Goal: Information Seeking & Learning: Learn about a topic

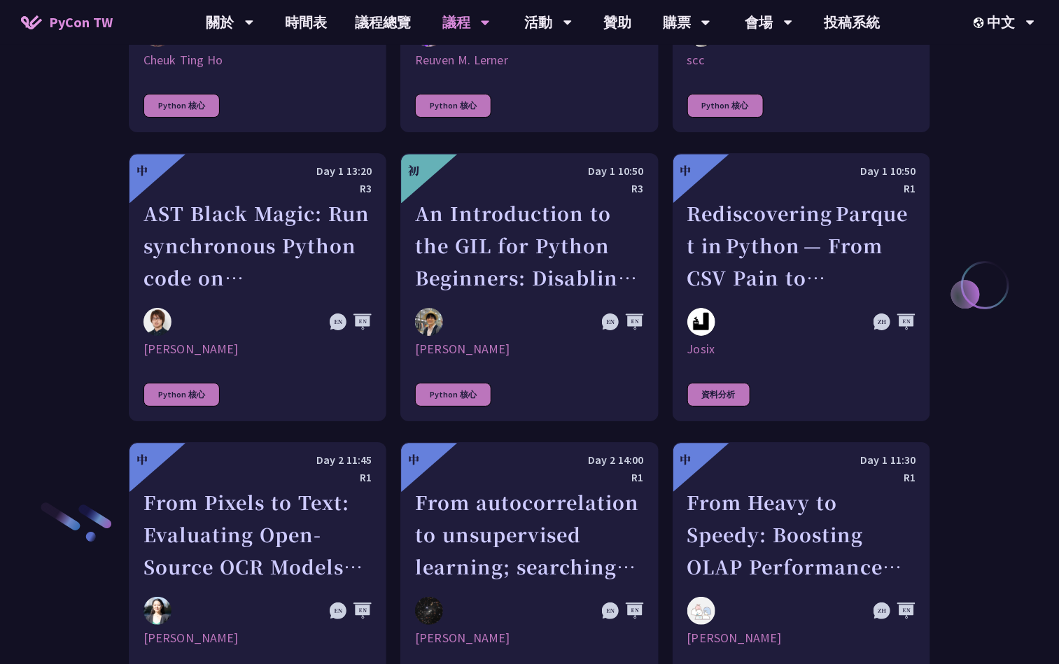
scroll to position [1999, 0]
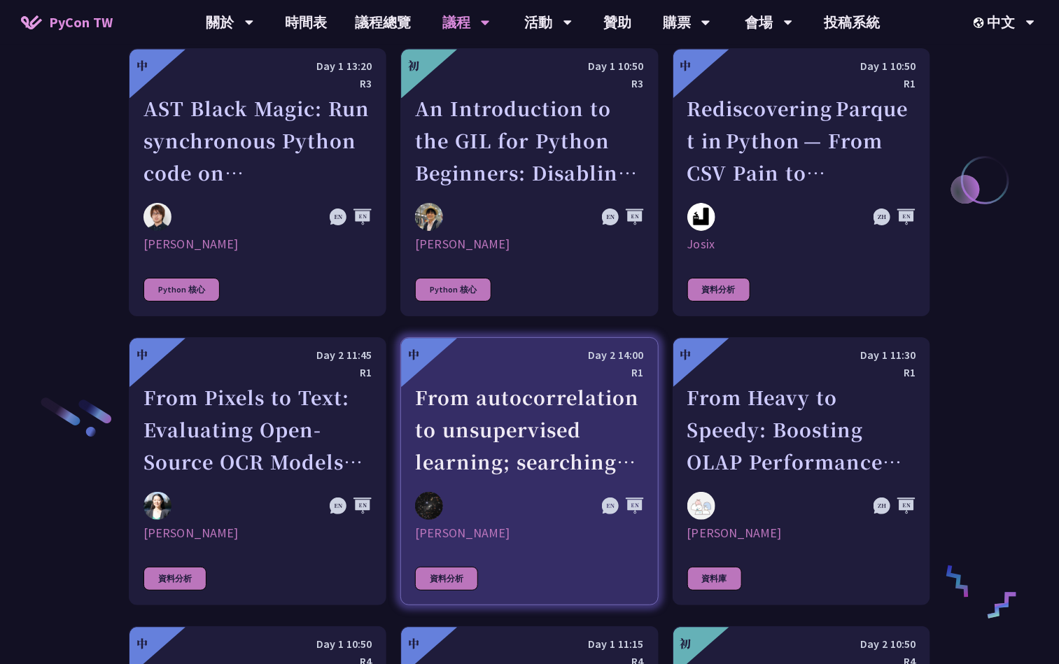
drag, startPoint x: 477, startPoint y: 395, endPoint x: 521, endPoint y: 390, distance: 44.3
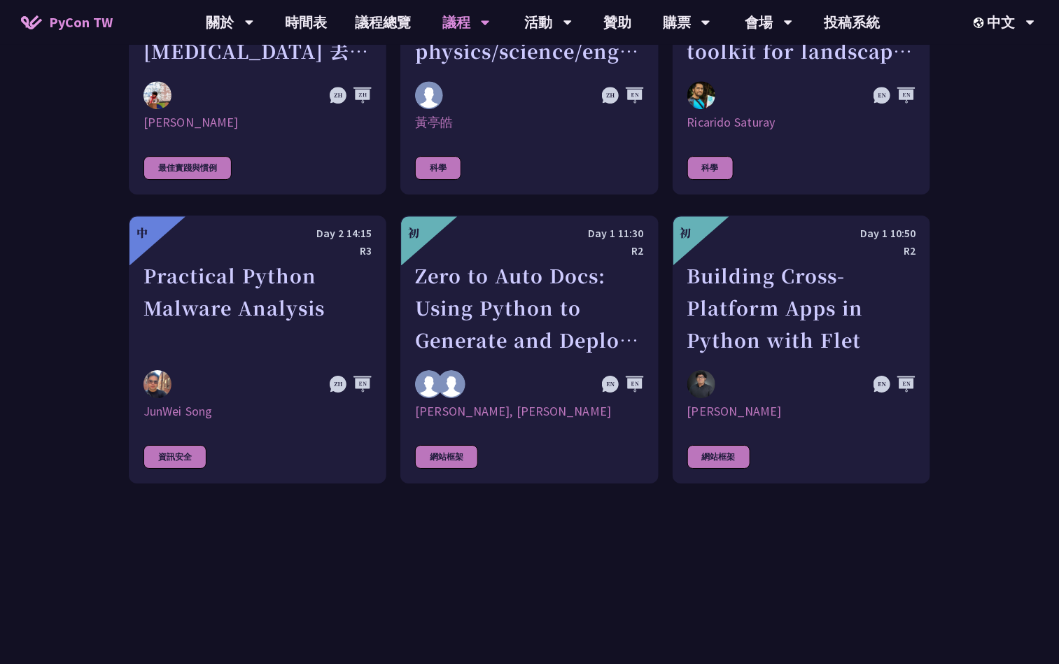
scroll to position [3351, 0]
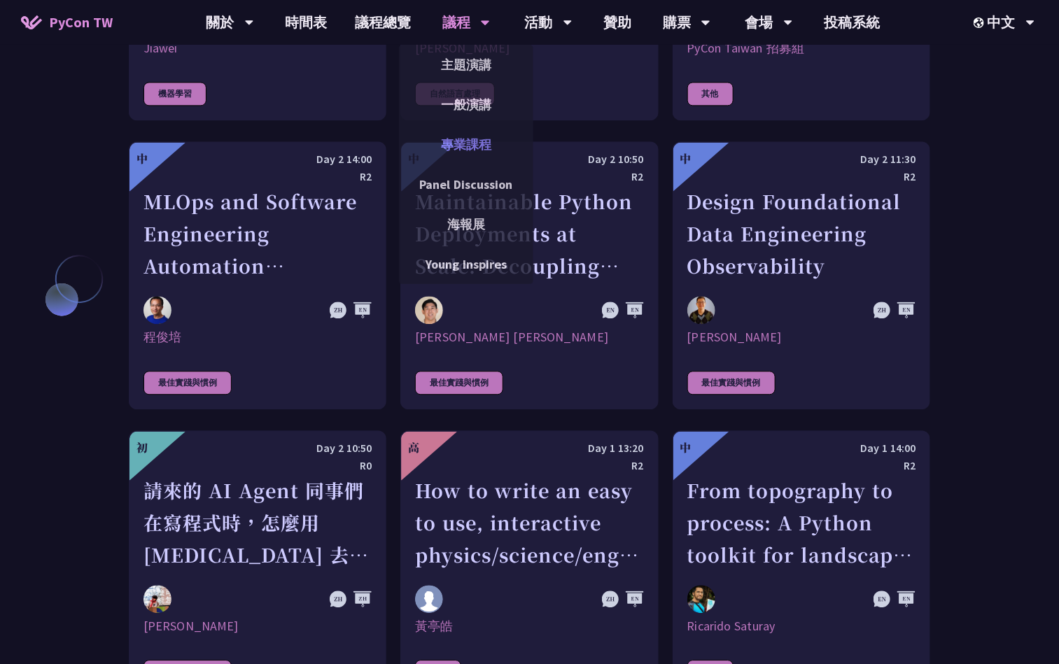
click at [458, 133] on link "專業課程" at bounding box center [466, 144] width 134 height 33
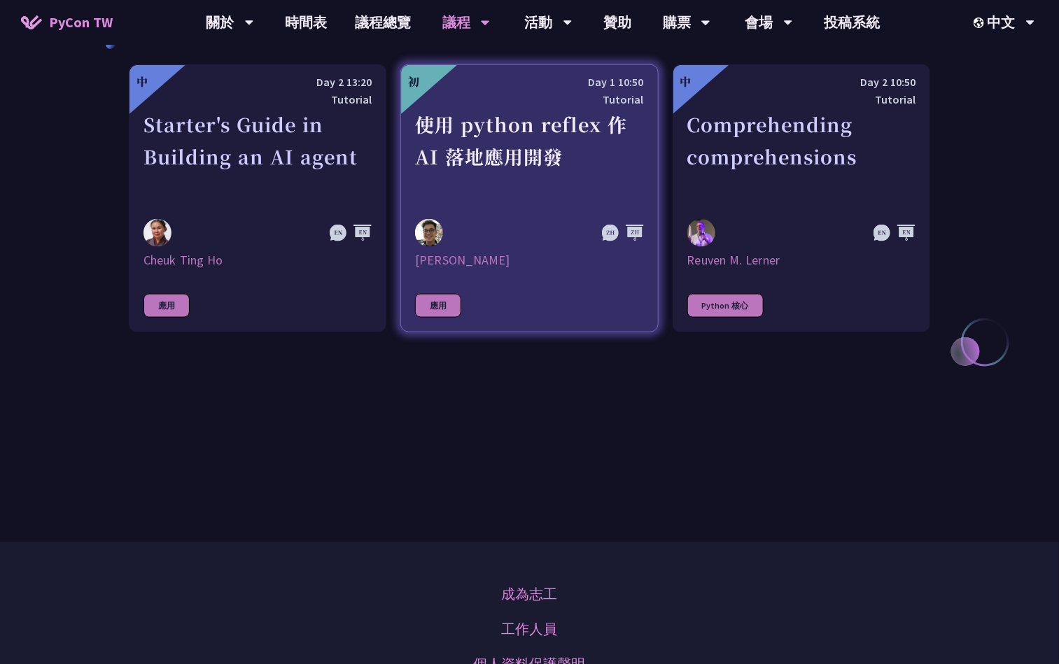
scroll to position [525, 0]
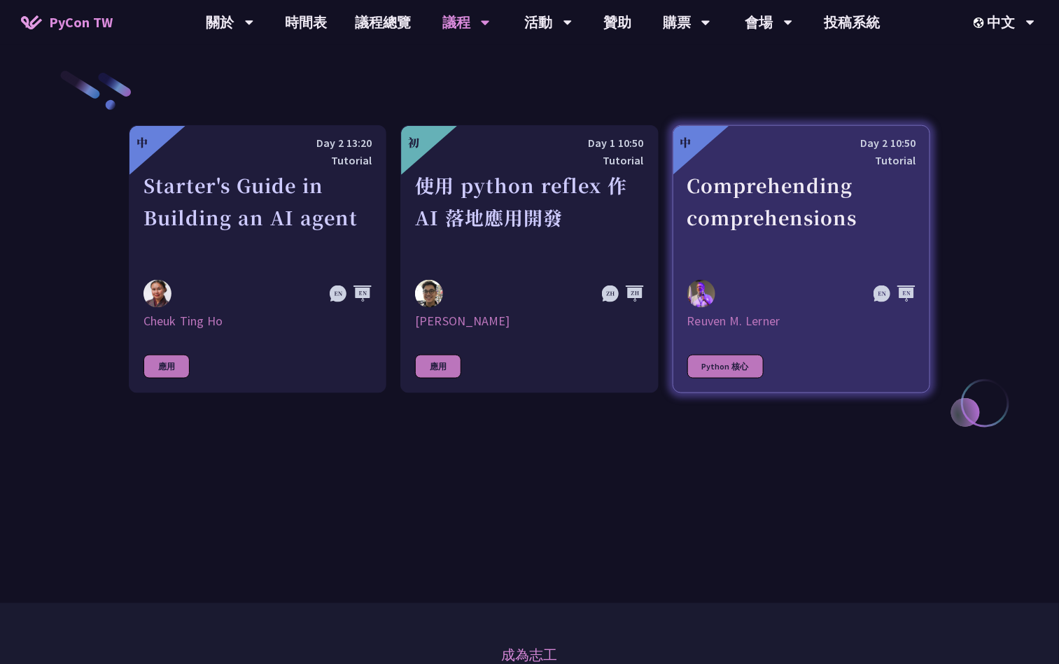
drag, startPoint x: 511, startPoint y: 212, endPoint x: 770, endPoint y: 206, distance: 259.7
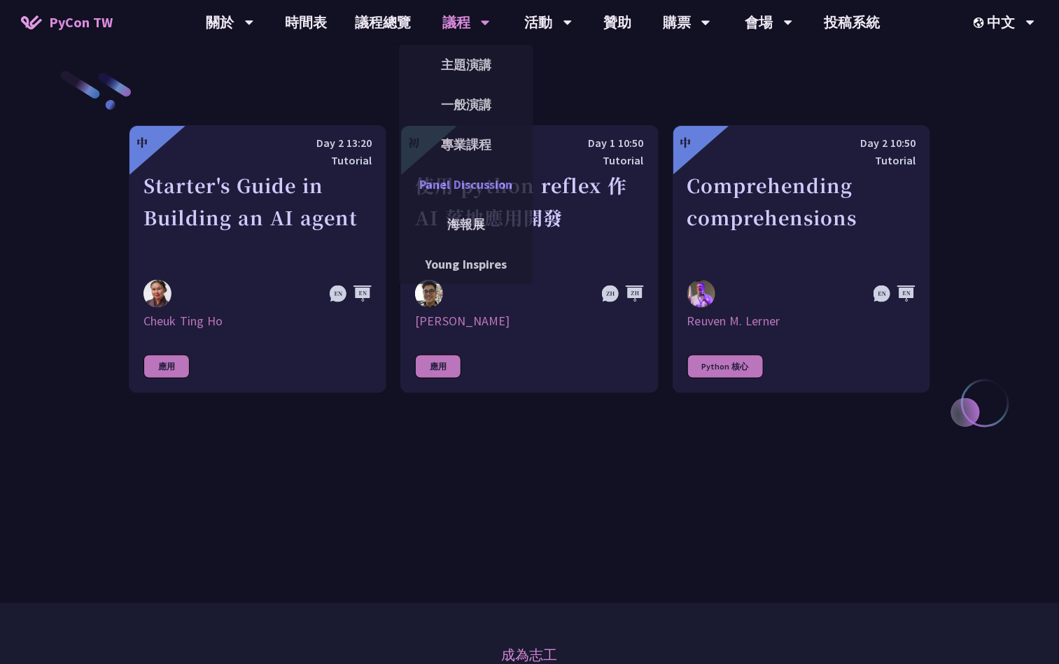
click at [504, 188] on link "Panel Discussion" at bounding box center [466, 184] width 134 height 33
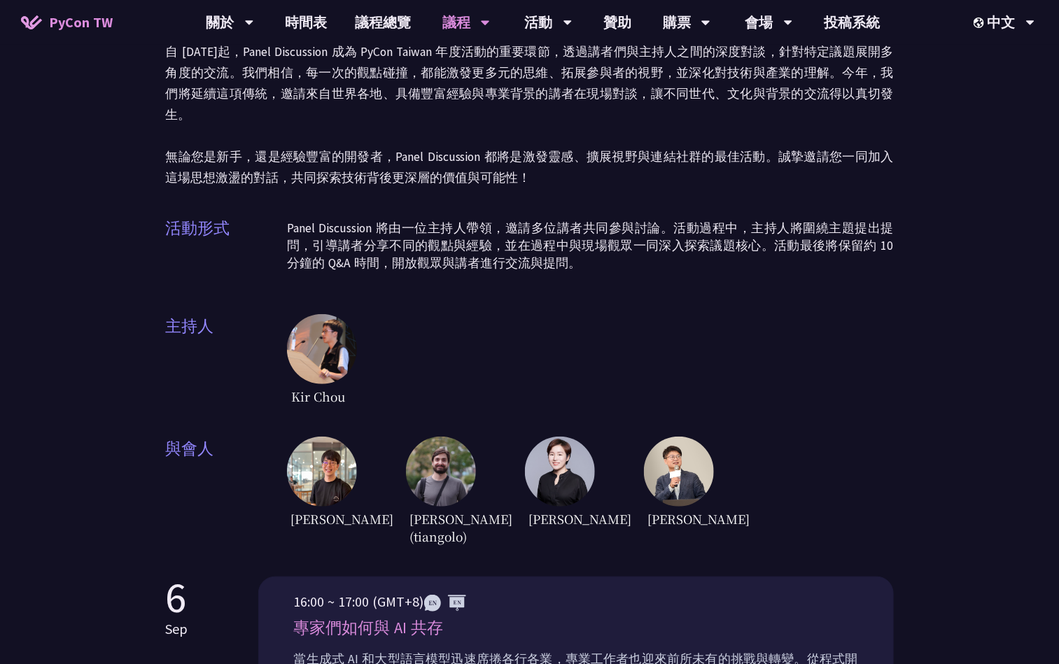
scroll to position [105, 0]
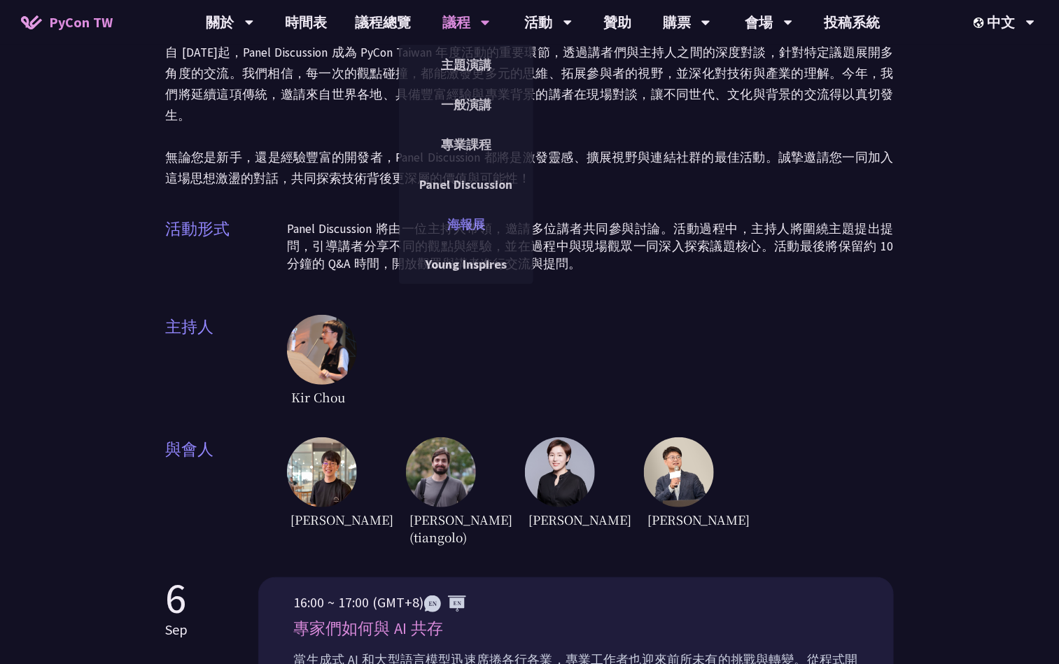
click at [492, 223] on link "海報展" at bounding box center [466, 224] width 134 height 33
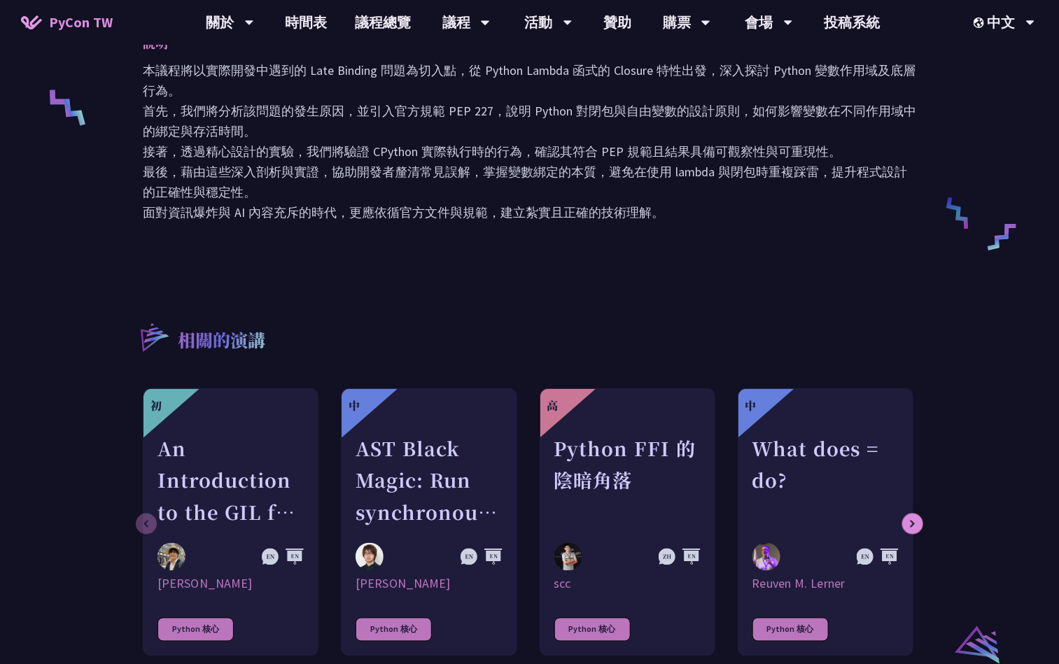
scroll to position [630, 0]
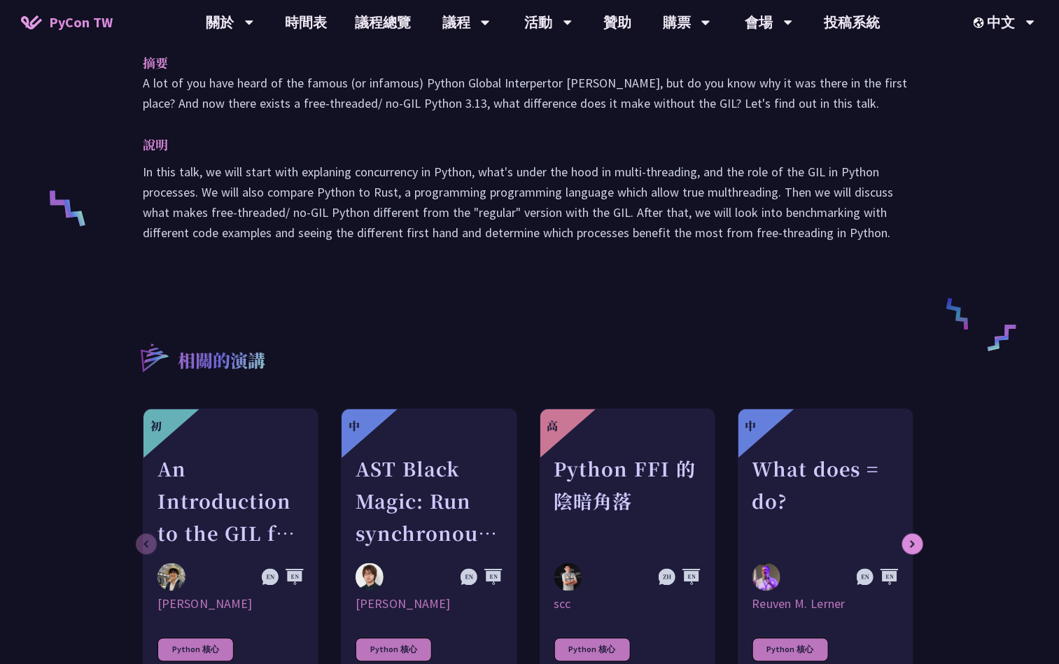
scroll to position [525, 0]
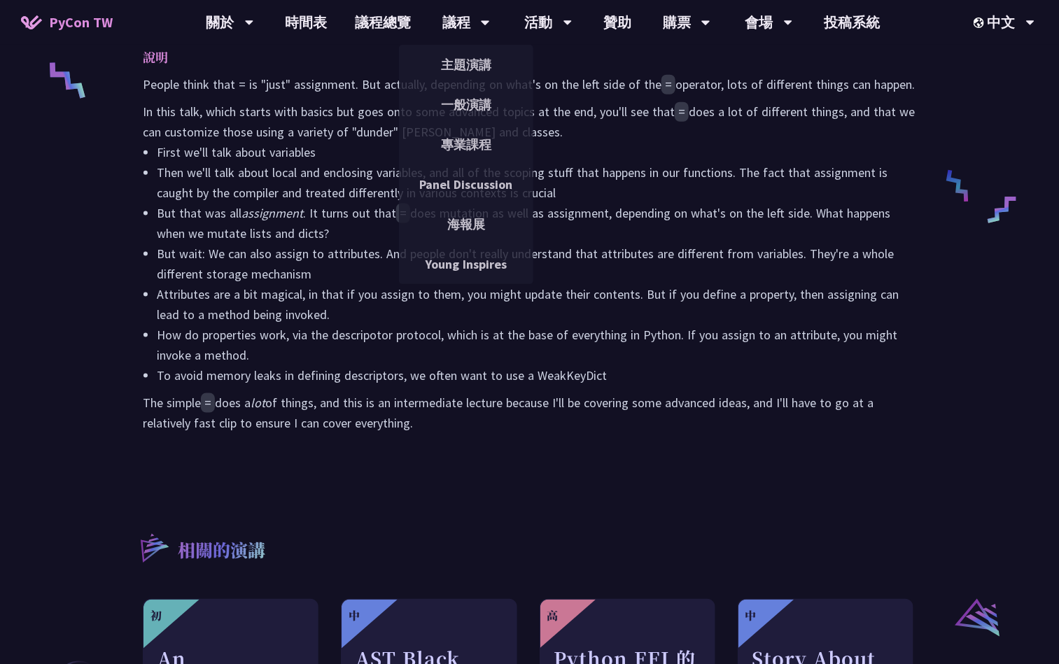
scroll to position [735, 0]
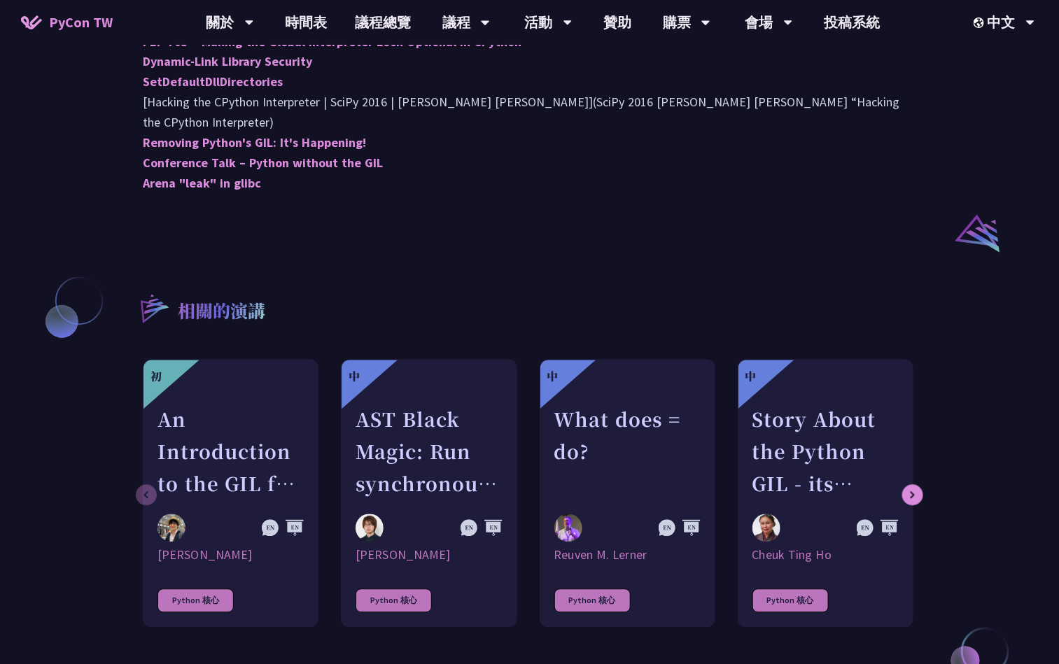
scroll to position [1050, 0]
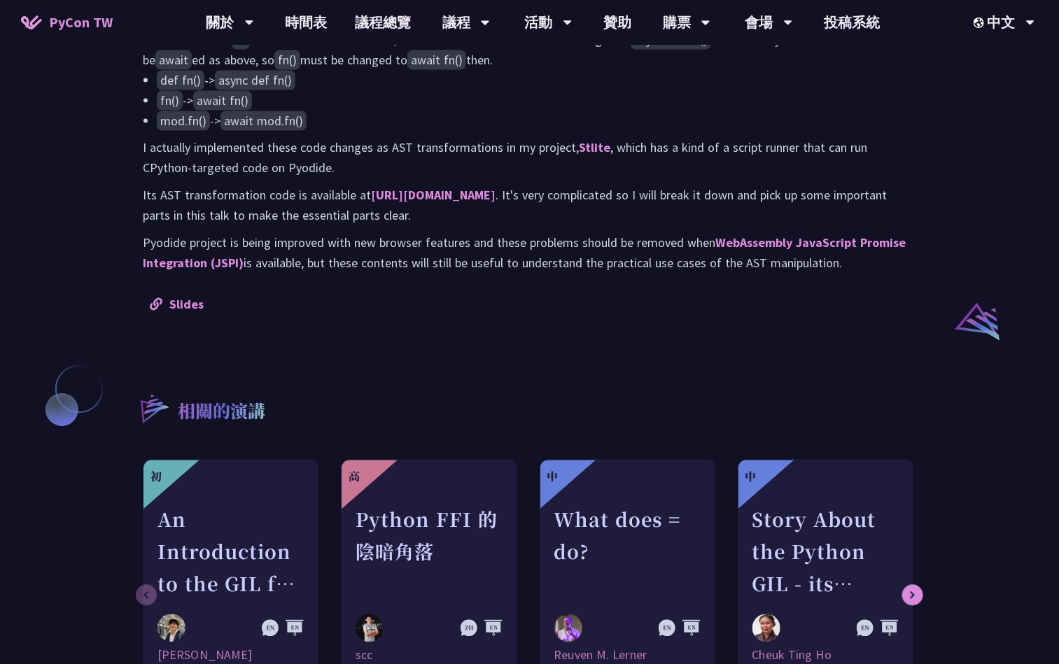
scroll to position [1050, 0]
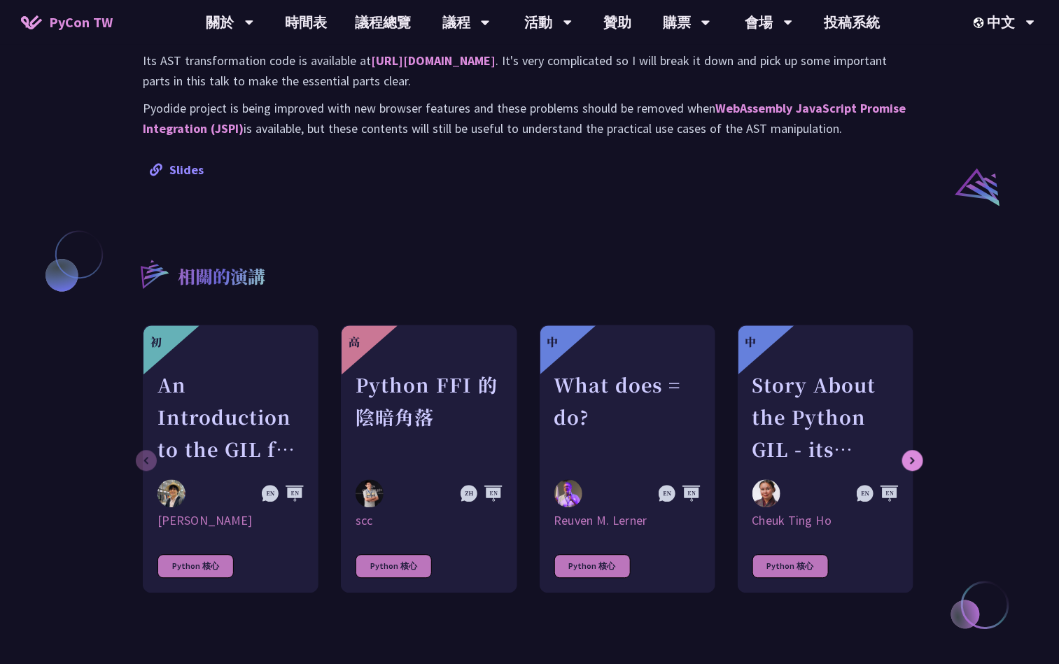
click at [175, 170] on link "Slides" at bounding box center [177, 170] width 54 height 16
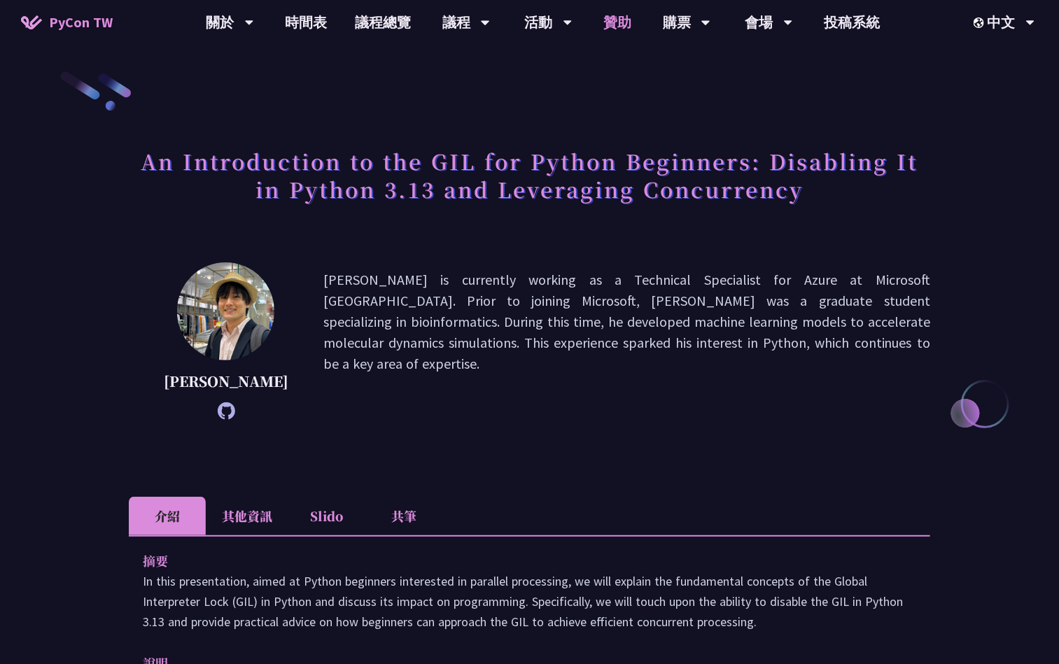
scroll to position [525, 0]
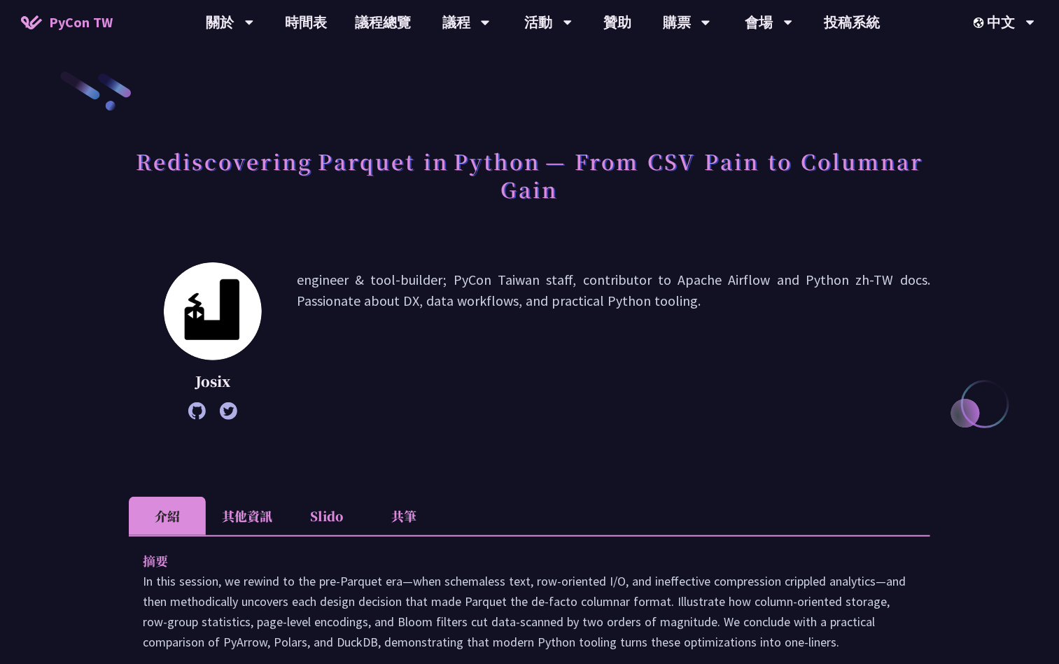
click at [193, 388] on p "Josix" at bounding box center [213, 381] width 98 height 21
click at [154, 284] on div "Josix engineer & tool-builder; PyCon Taiwan staff, contributor to Apache Airflo…" at bounding box center [529, 340] width 801 height 157
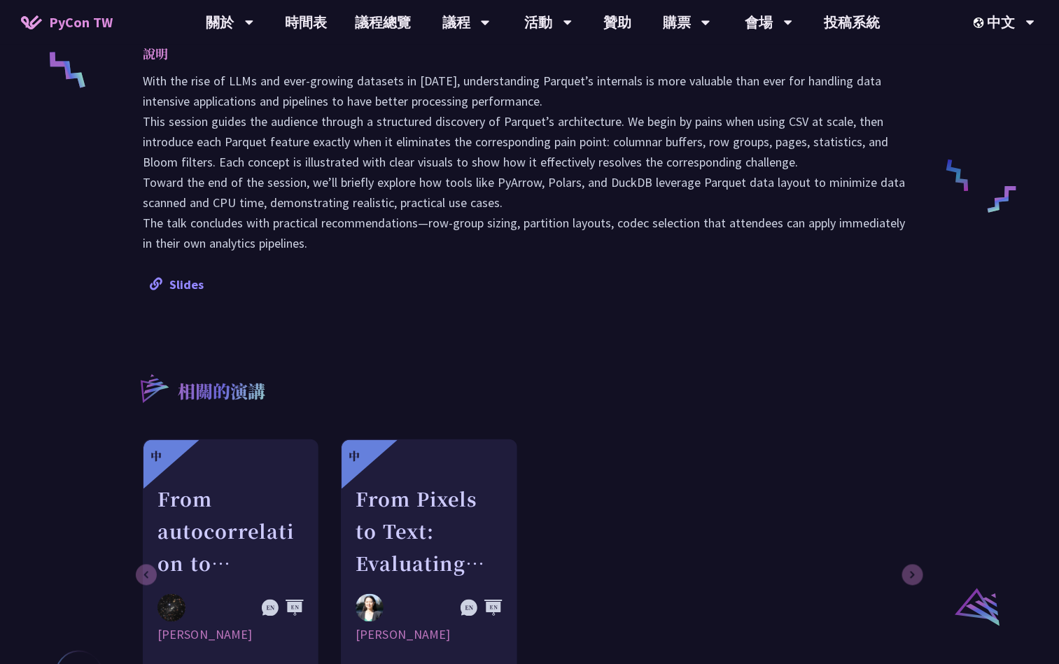
click at [166, 281] on link "Slides" at bounding box center [177, 284] width 54 height 16
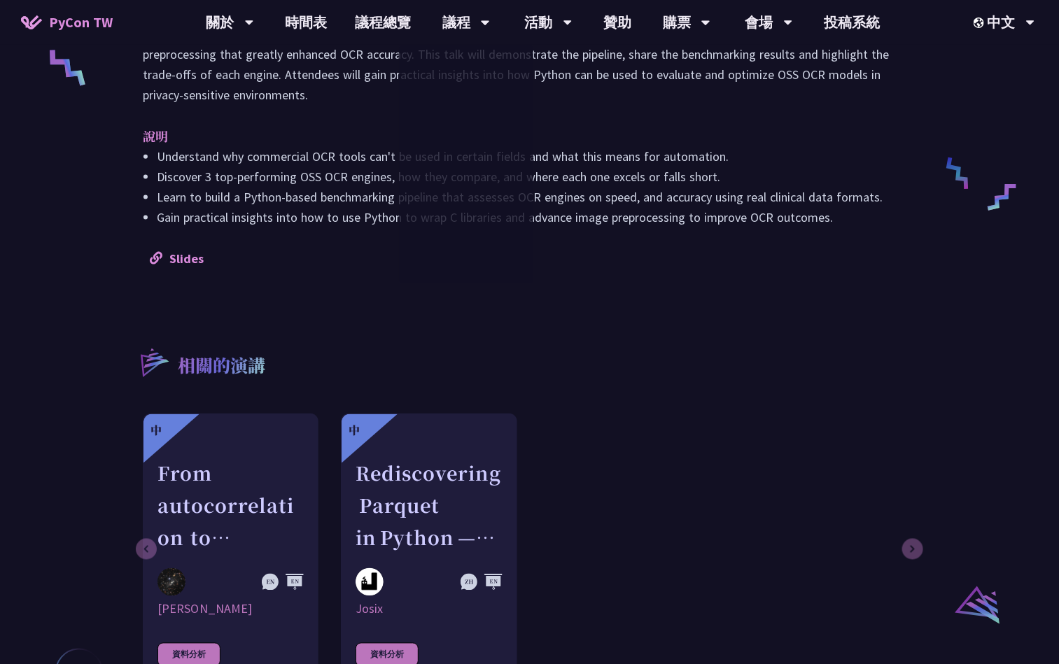
scroll to position [735, 0]
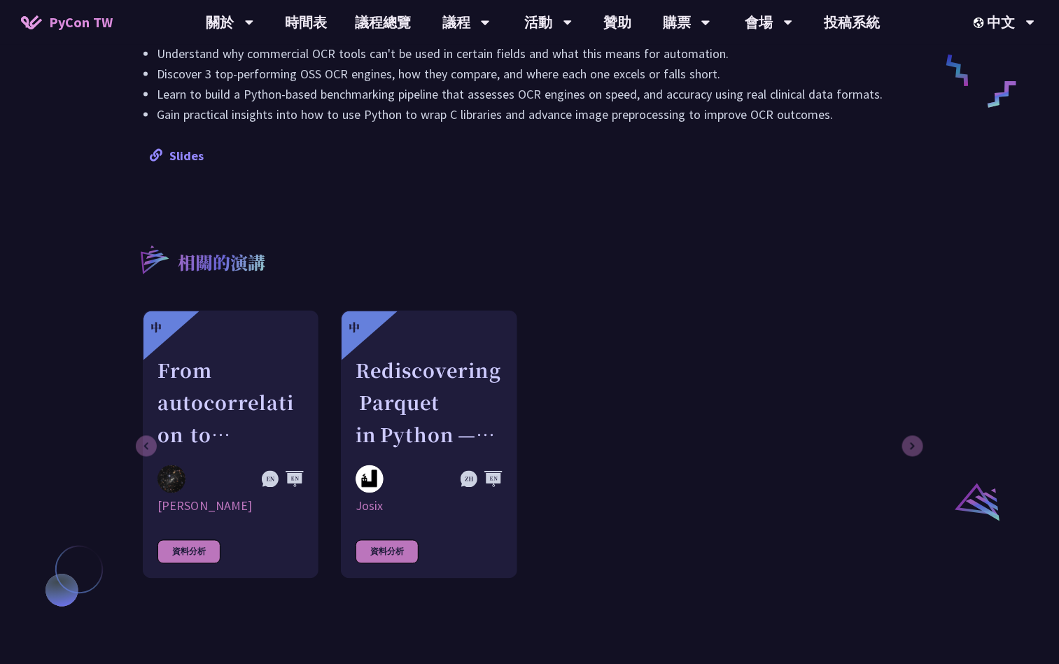
click at [173, 148] on link "Slides" at bounding box center [177, 156] width 54 height 16
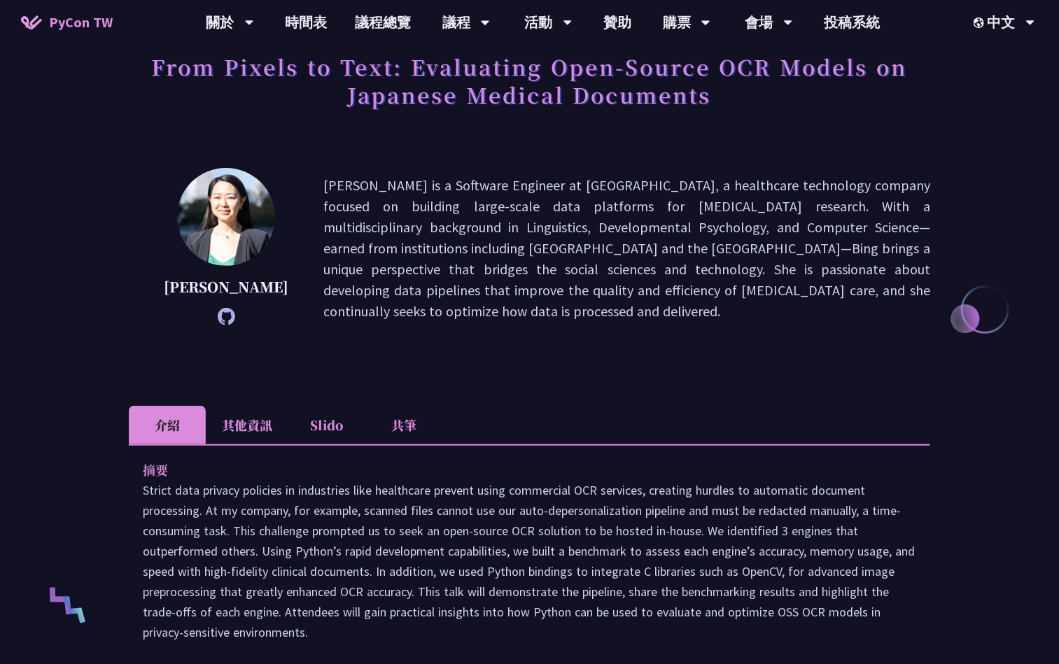
scroll to position [0, 0]
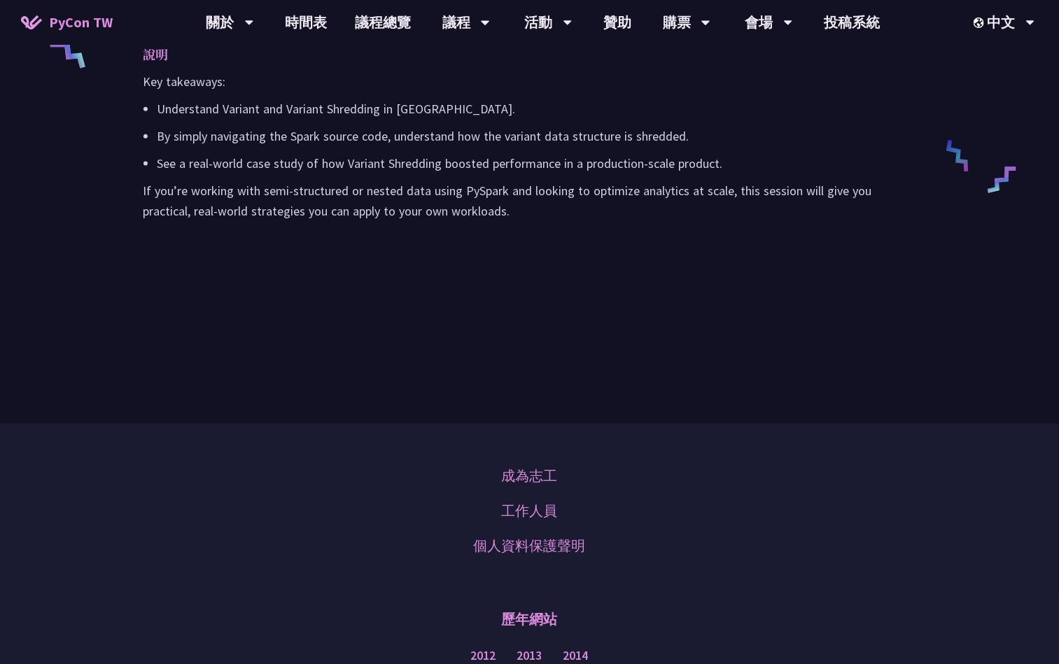
scroll to position [840, 0]
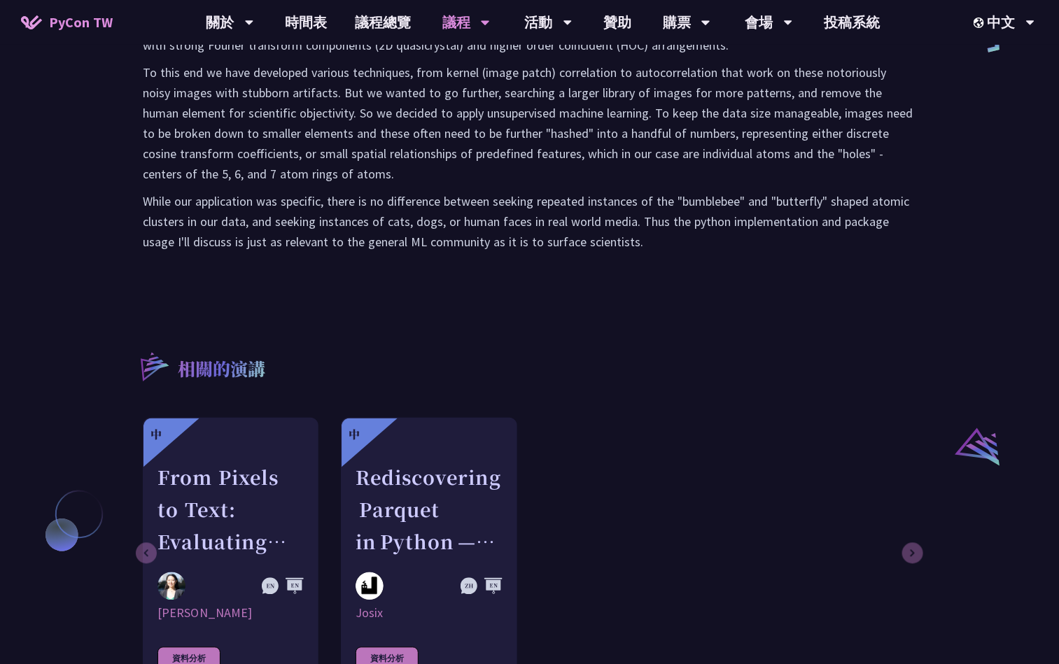
scroll to position [840, 0]
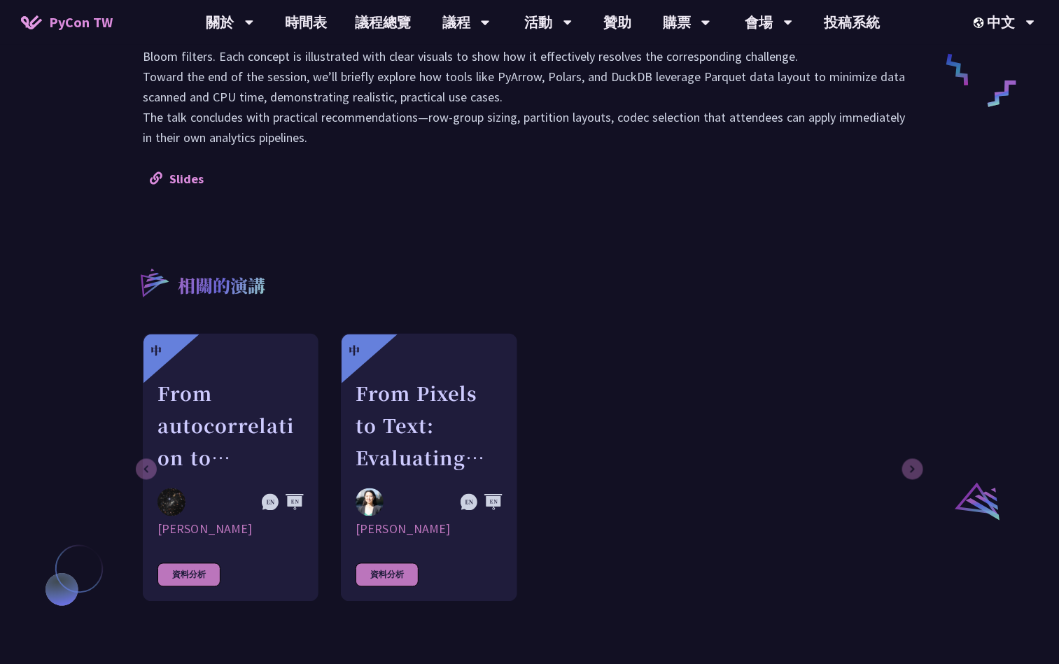
scroll to position [735, 0]
click at [181, 175] on link "Slides" at bounding box center [177, 179] width 54 height 16
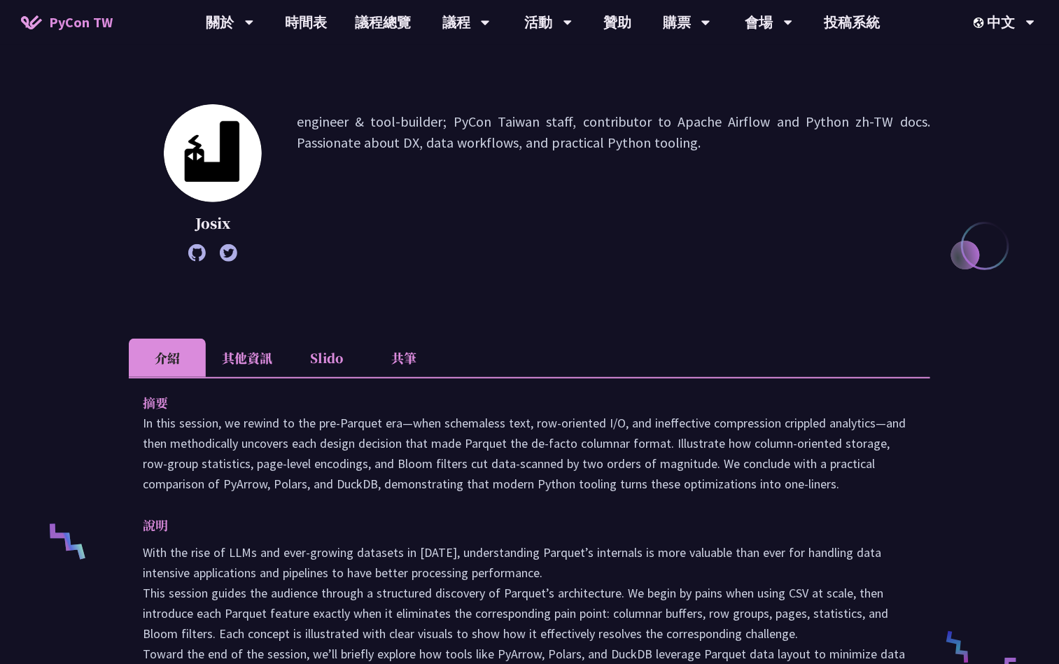
scroll to position [105, 0]
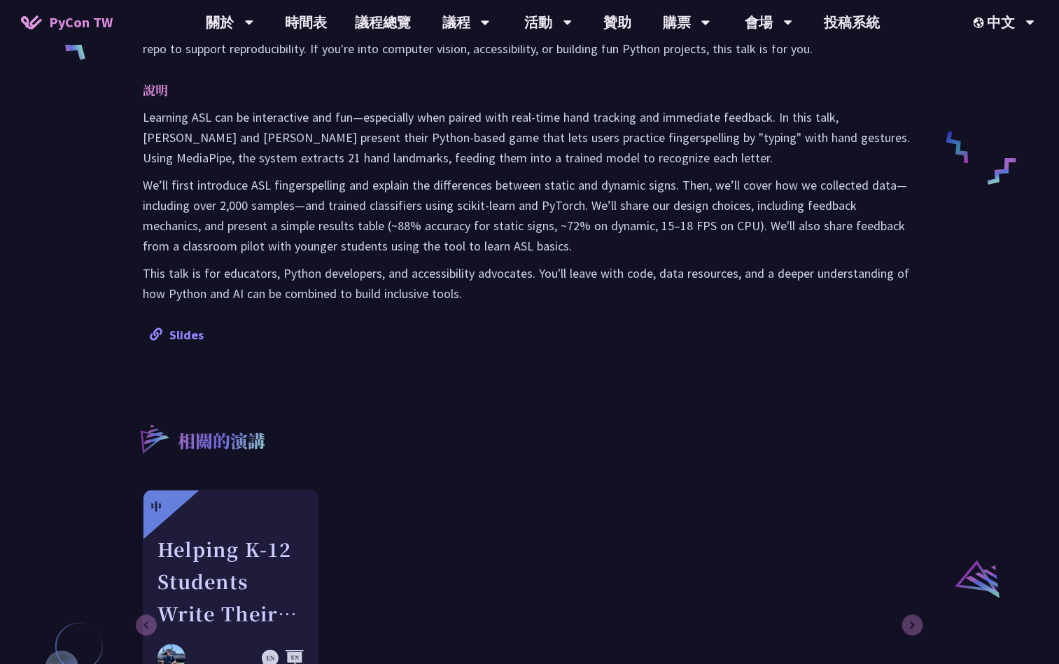
click at [181, 339] on link "Slides" at bounding box center [177, 335] width 54 height 16
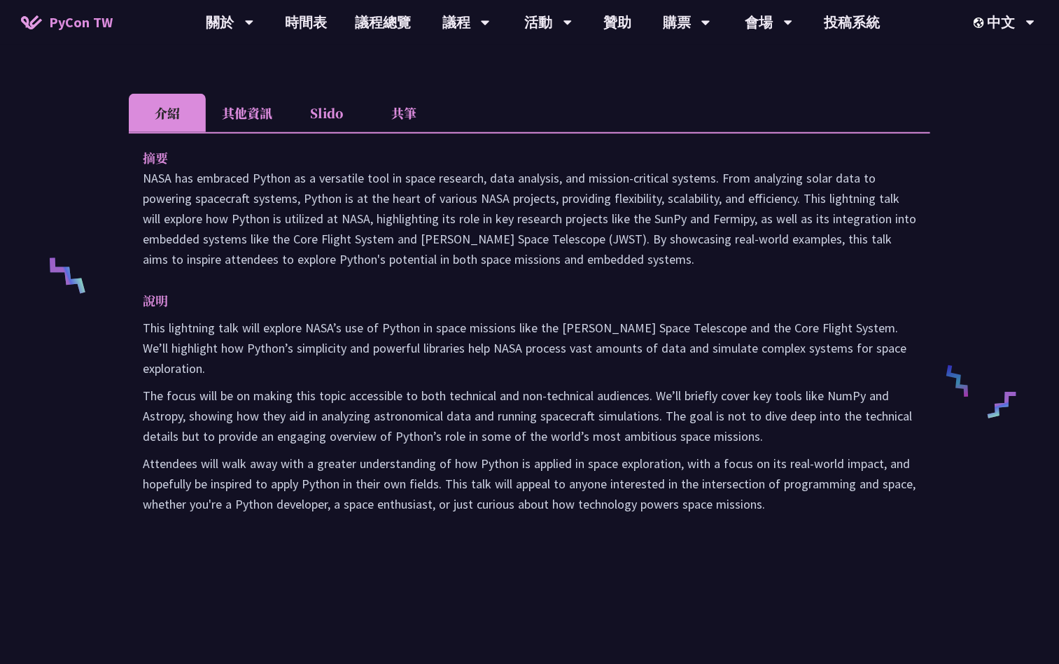
scroll to position [420, 0]
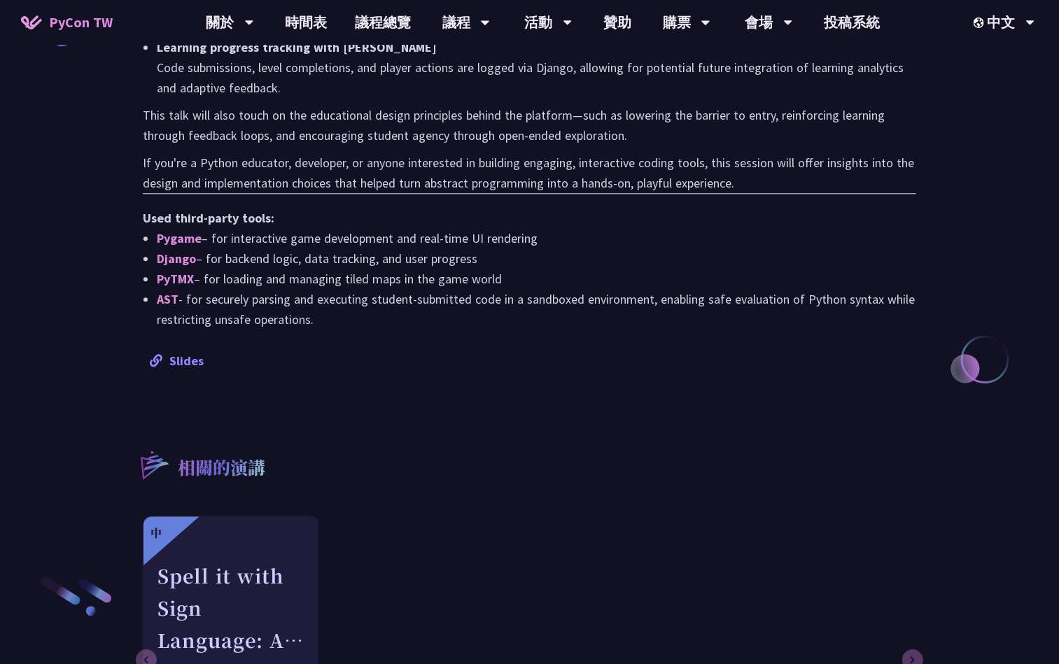
scroll to position [1259, 0]
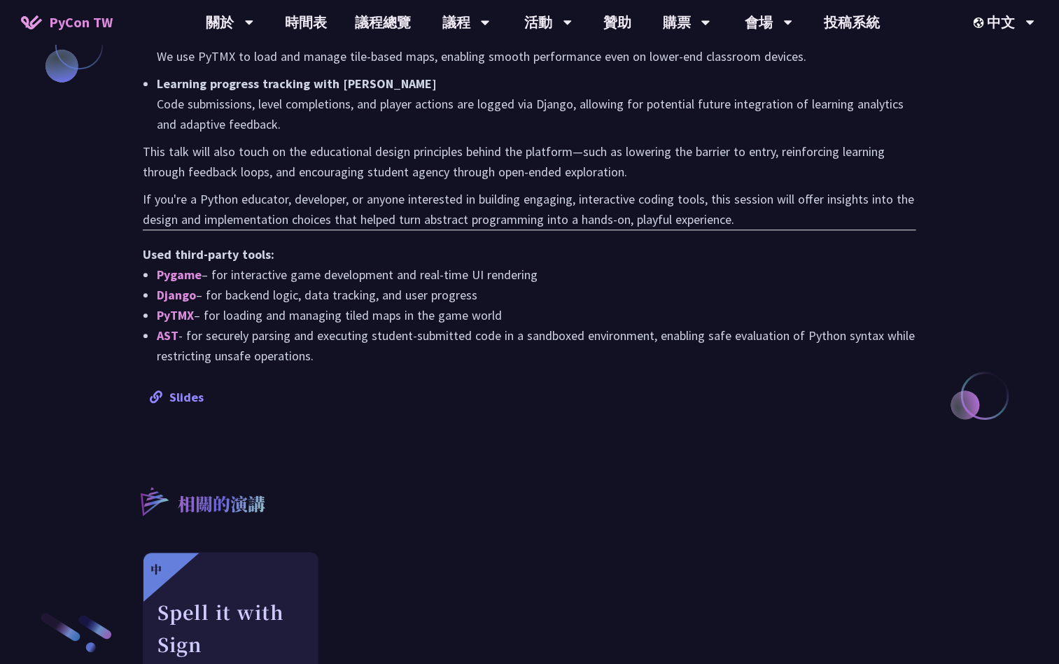
click at [192, 389] on link "Slides" at bounding box center [177, 397] width 54 height 16
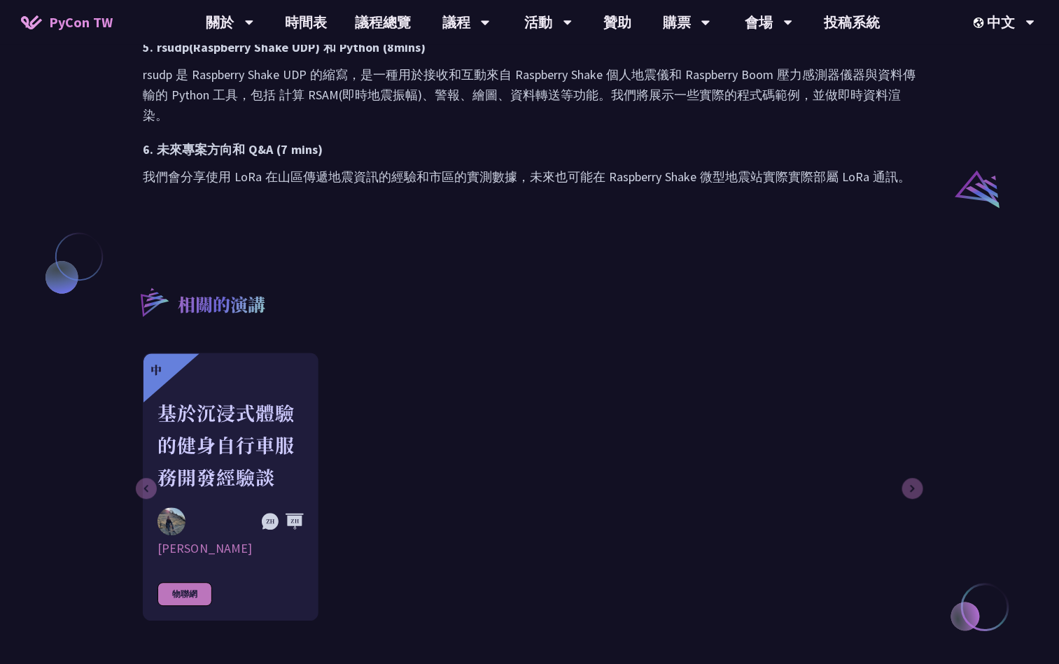
scroll to position [1050, 0]
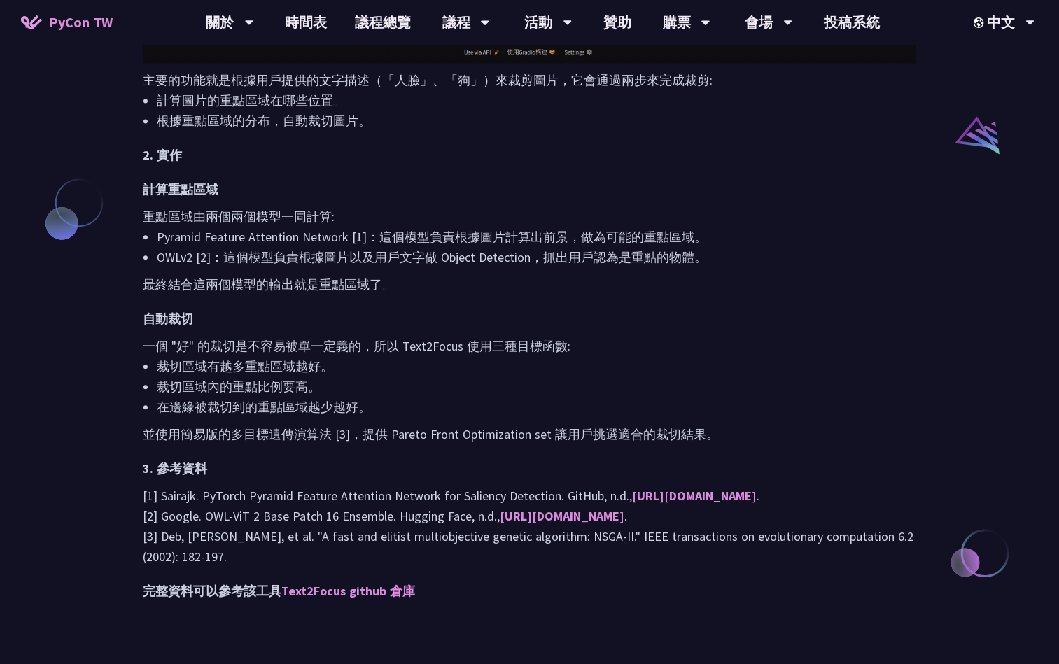
scroll to position [1469, 0]
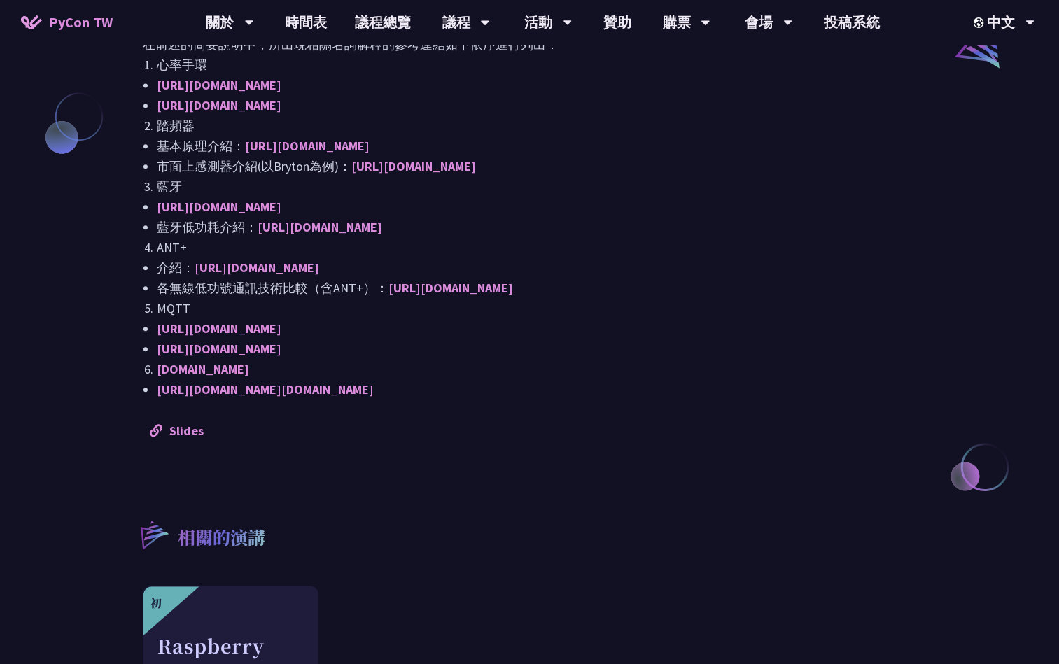
scroll to position [1364, 0]
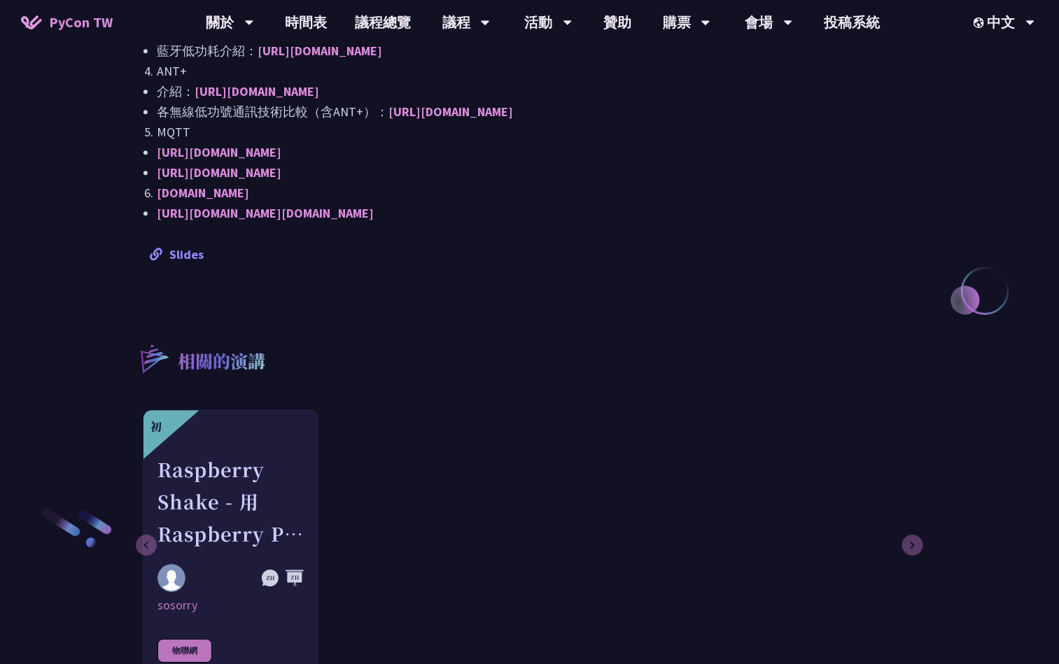
click at [176, 261] on link "Slides" at bounding box center [177, 254] width 54 height 16
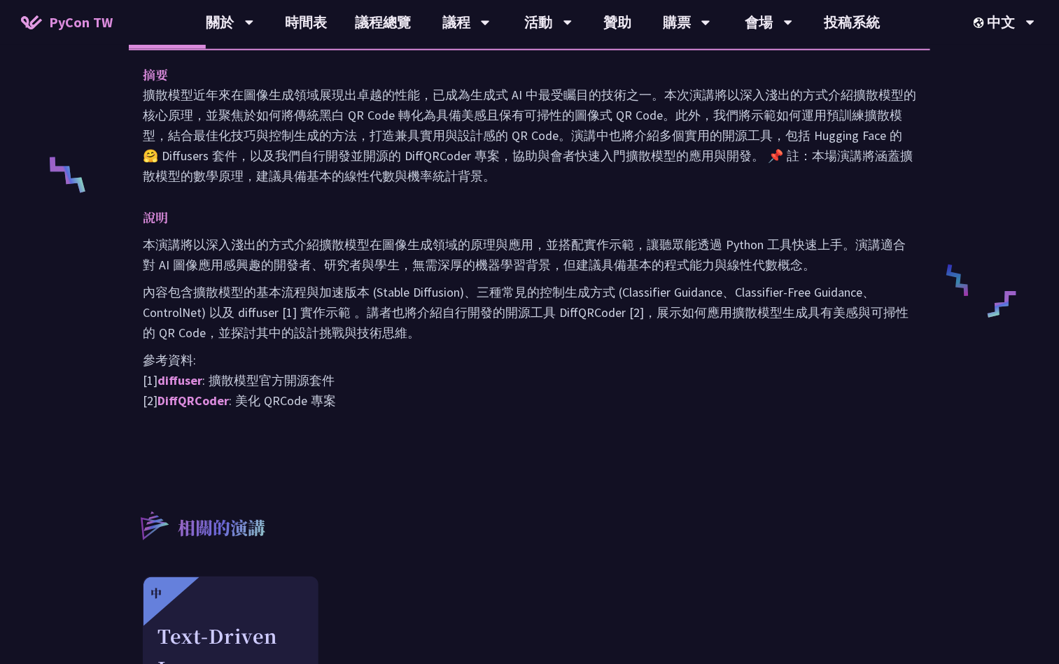
scroll to position [735, 0]
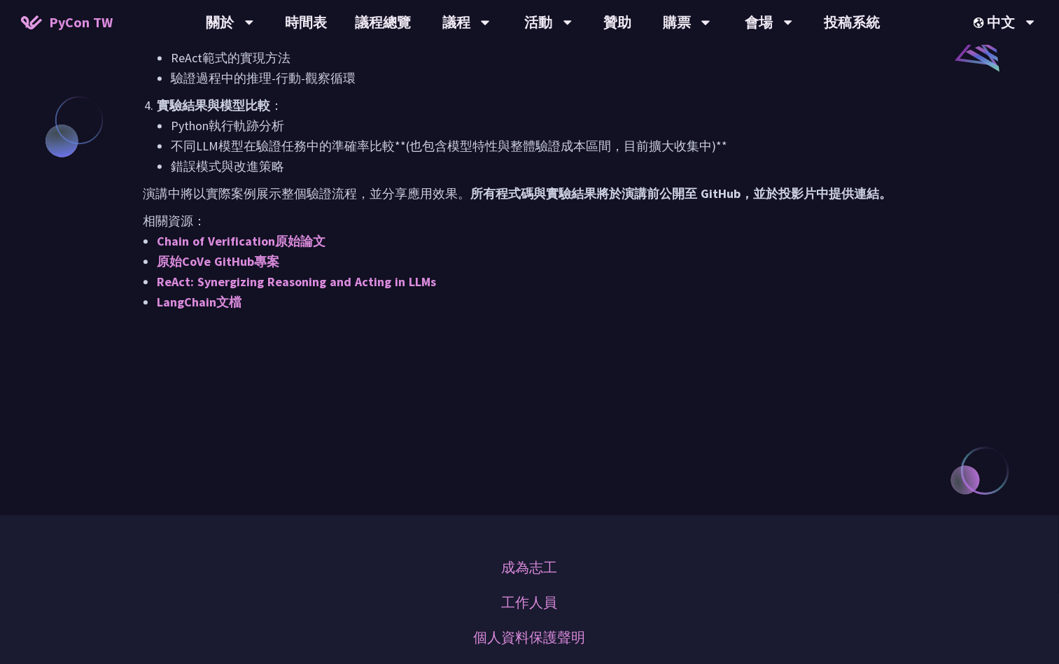
scroll to position [1364, 0]
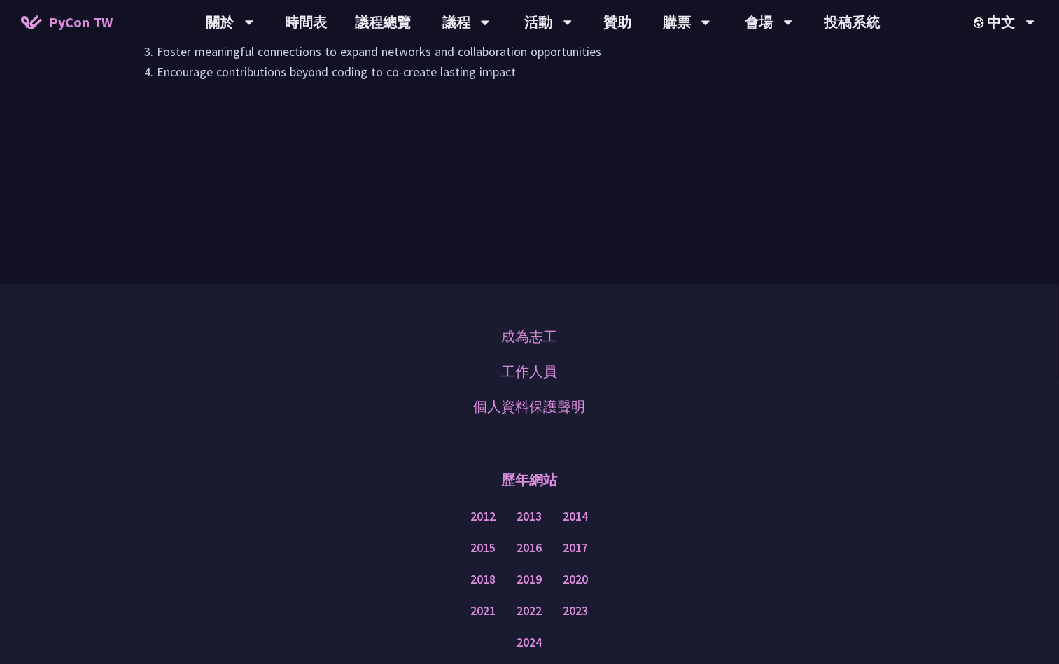
scroll to position [945, 0]
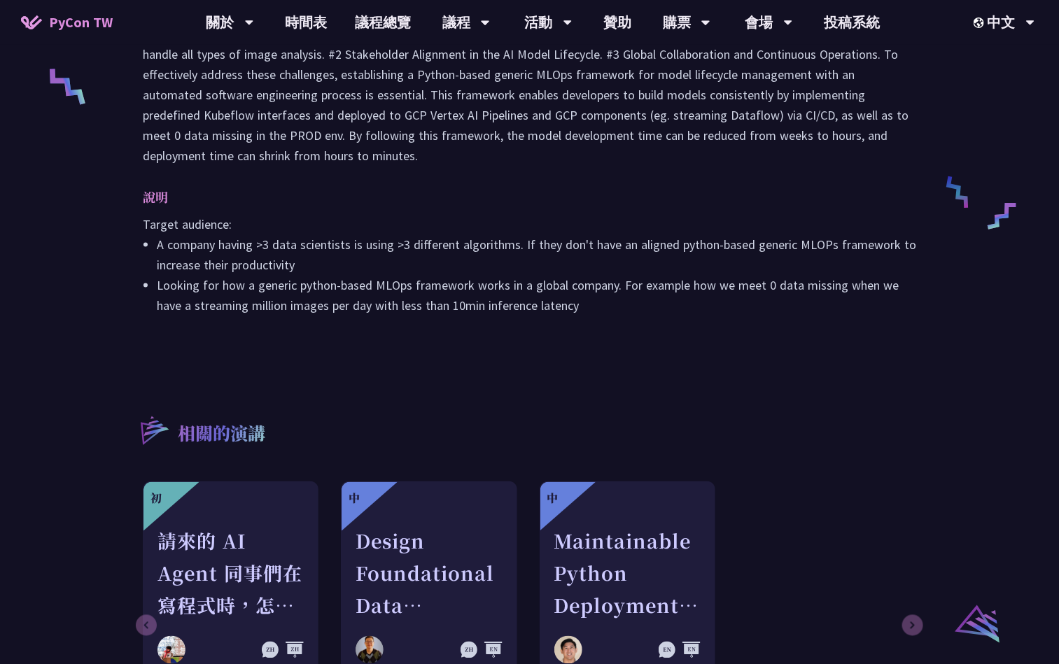
scroll to position [630, 0]
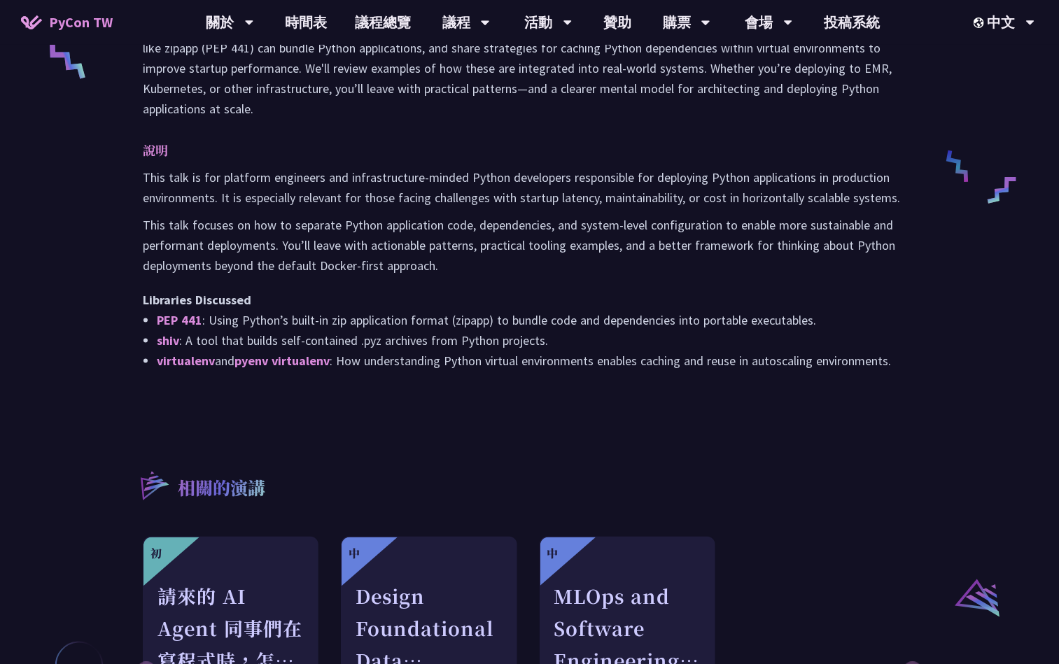
scroll to position [735, 0]
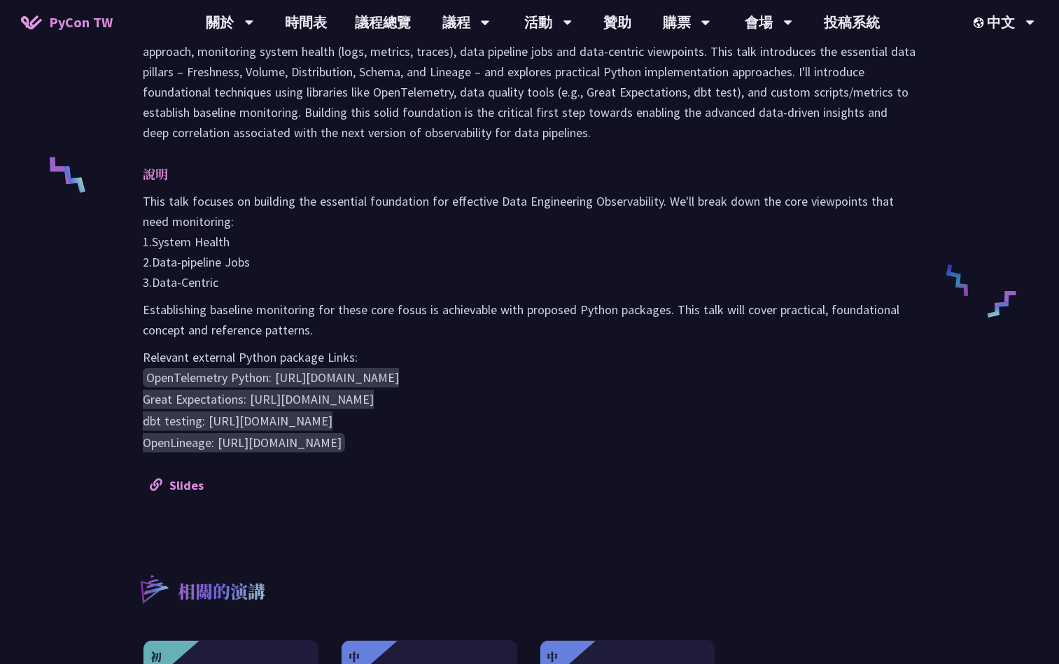
scroll to position [630, 0]
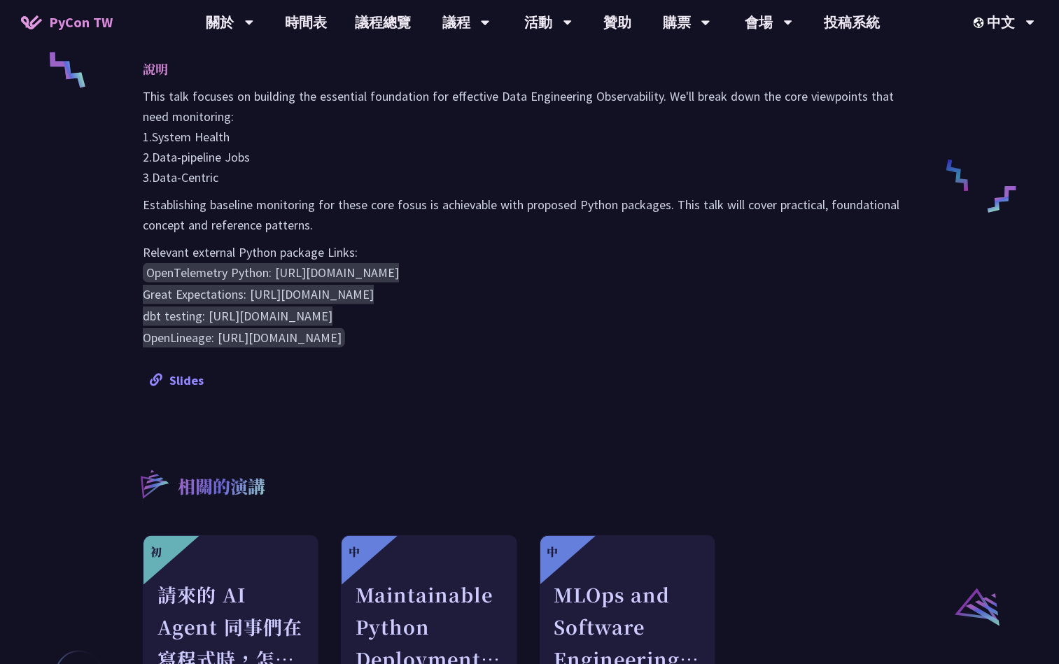
click at [197, 372] on link "Slides" at bounding box center [177, 380] width 54 height 16
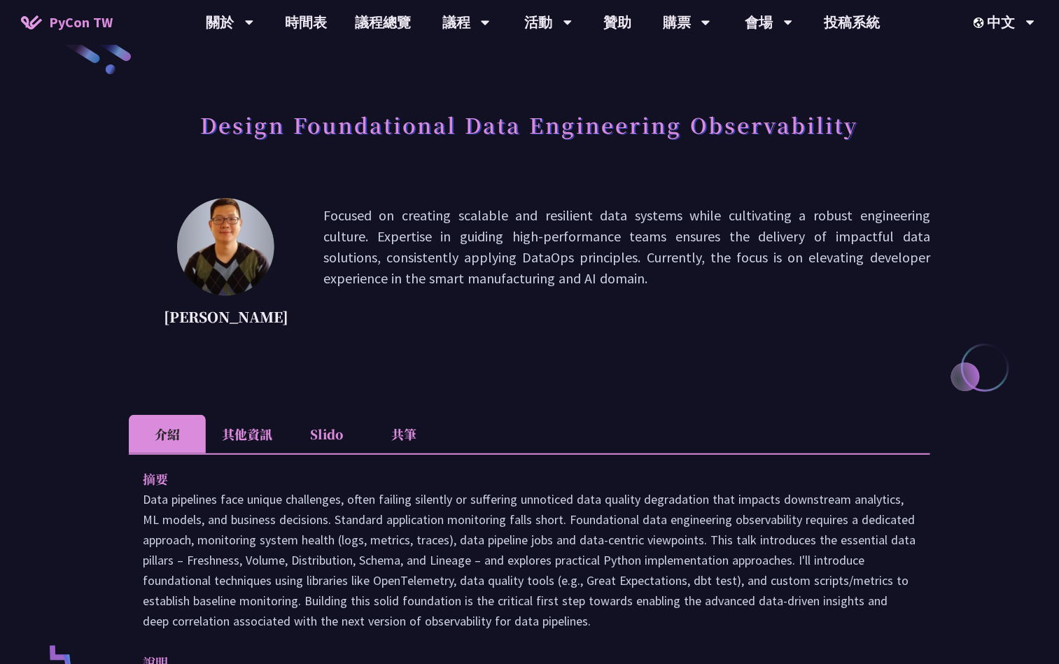
scroll to position [0, 0]
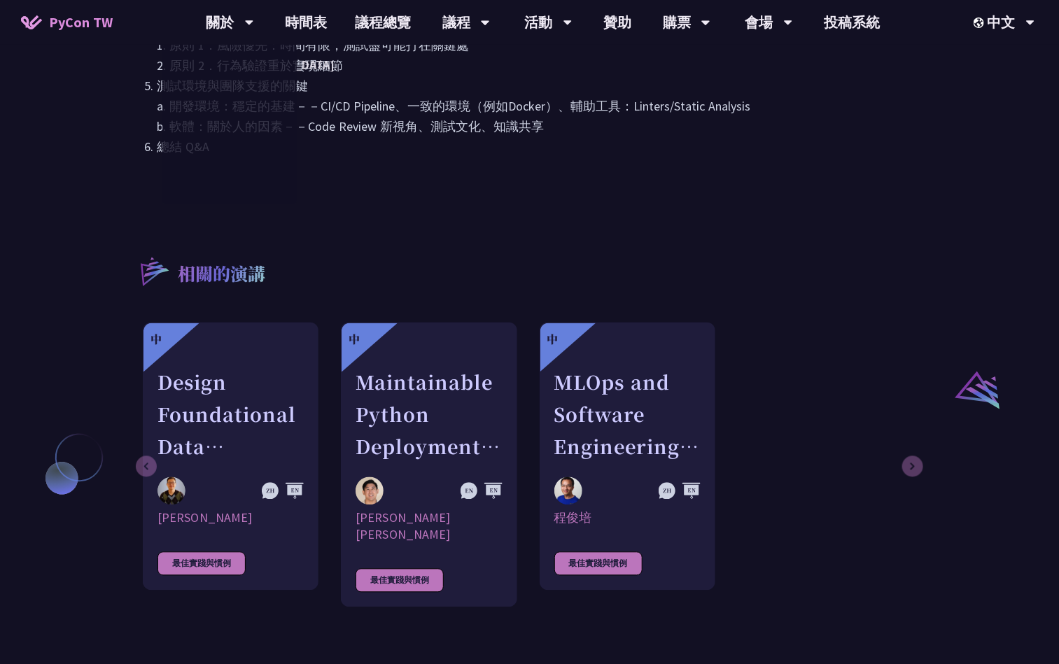
scroll to position [735, 0]
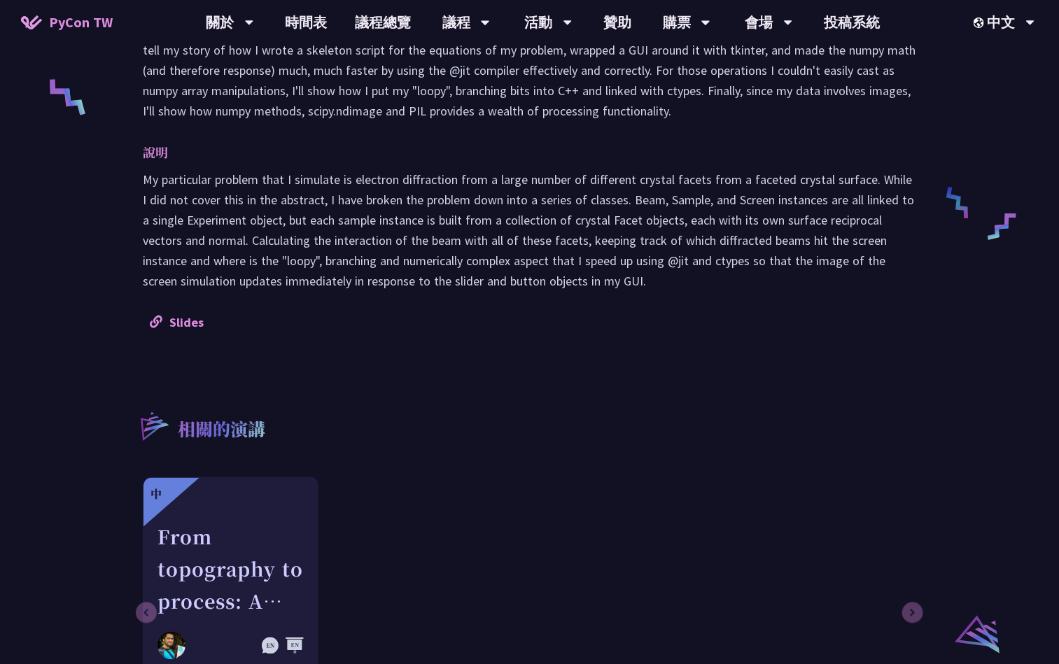
scroll to position [735, 0]
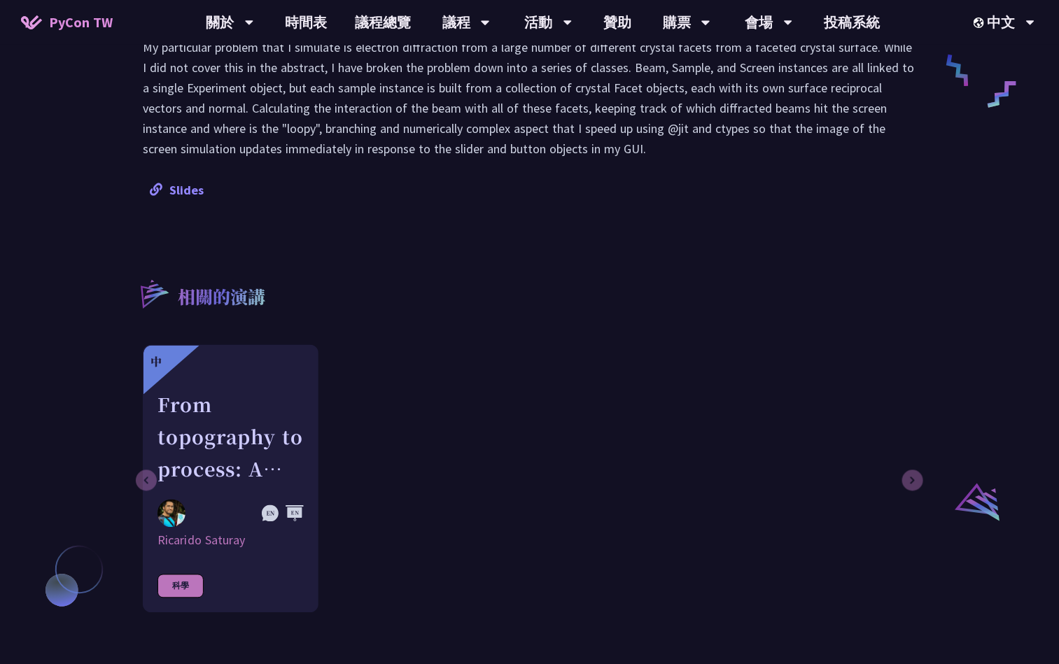
click at [194, 200] on div "摘要 說明 My particular problem that I simulate is electron diffraction from a larg…" at bounding box center [529, 12] width 801 height 403
click at [190, 195] on link "Slides" at bounding box center [177, 190] width 54 height 16
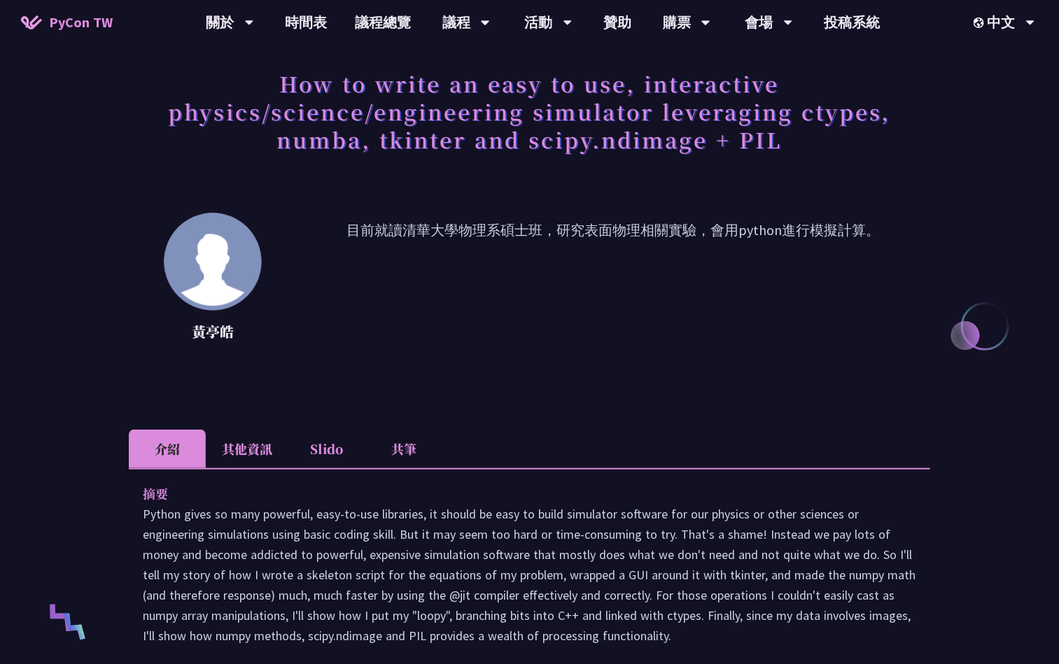
scroll to position [0, 0]
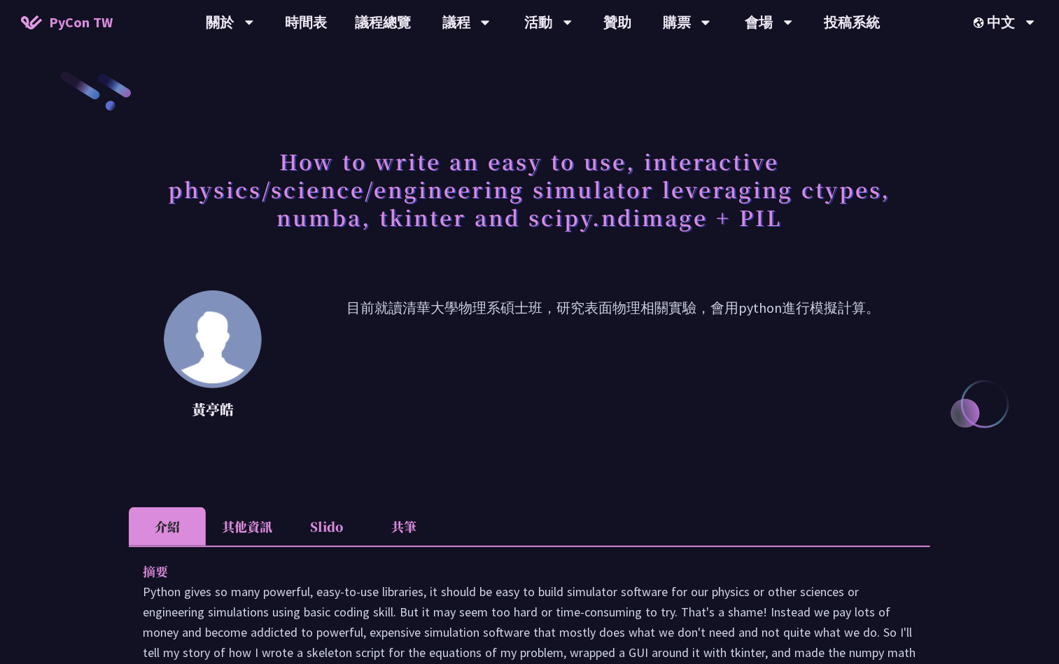
click at [431, 328] on p "目前就讀清華大學物理系碩士班，研究表面物理相關實驗，會用python進行模擬計算。" at bounding box center [613, 360] width 633 height 126
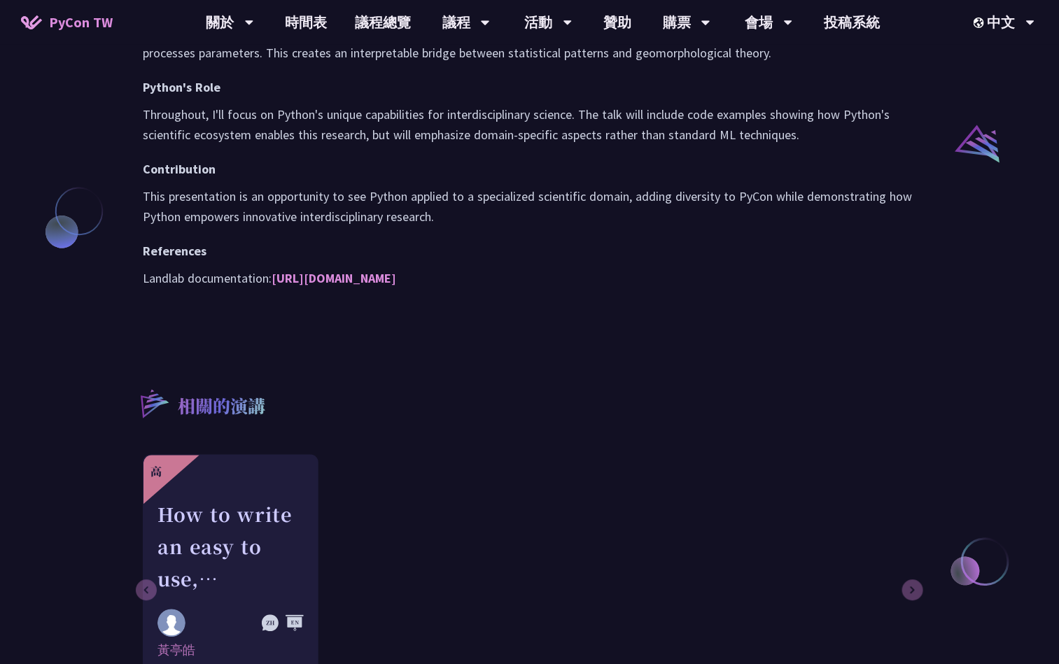
scroll to position [1155, 0]
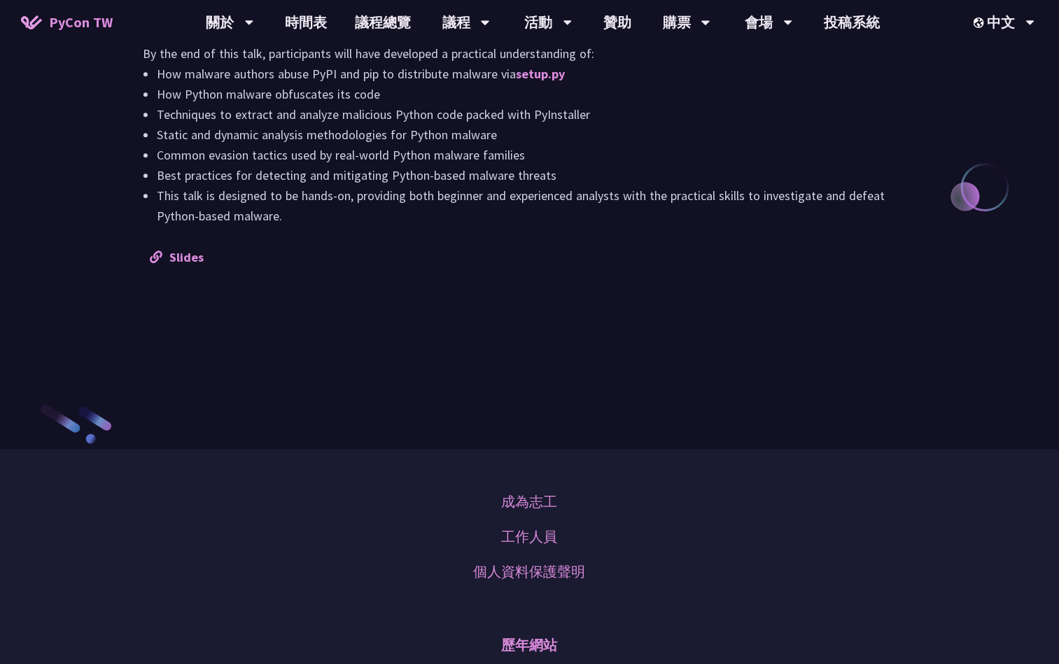
scroll to position [1469, 0]
click at [188, 264] on link "Slides" at bounding box center [177, 256] width 54 height 16
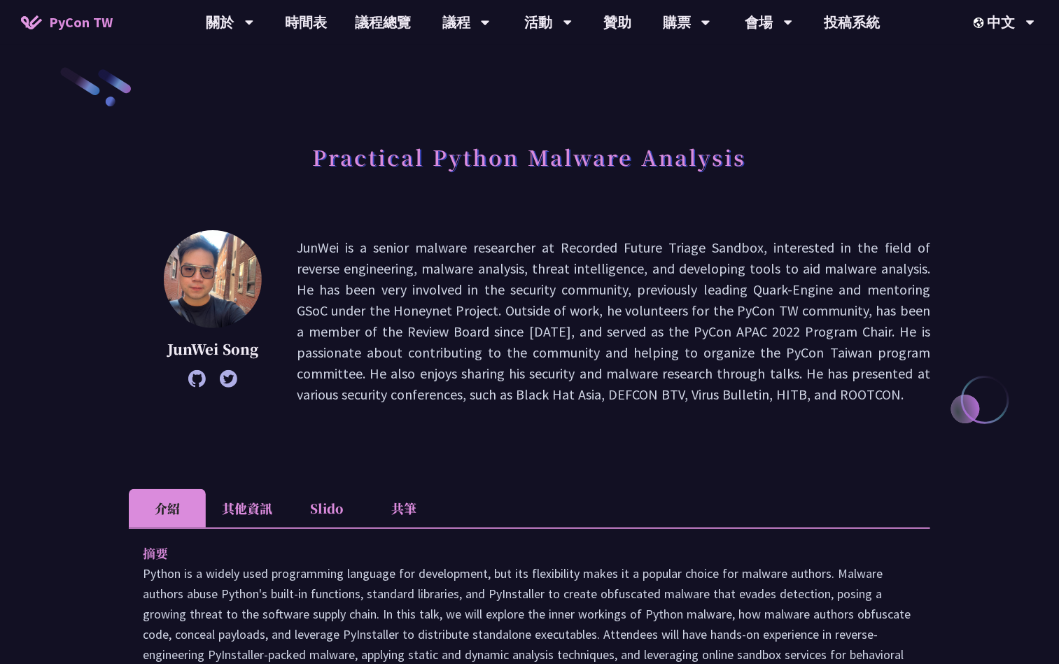
scroll to position [0, 0]
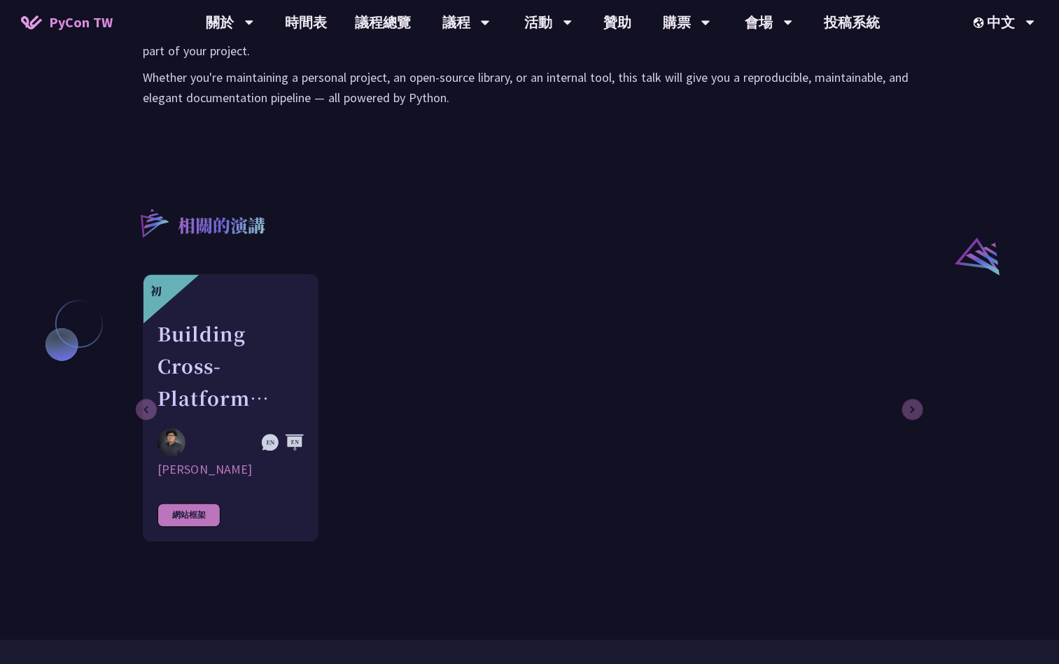
scroll to position [840, 0]
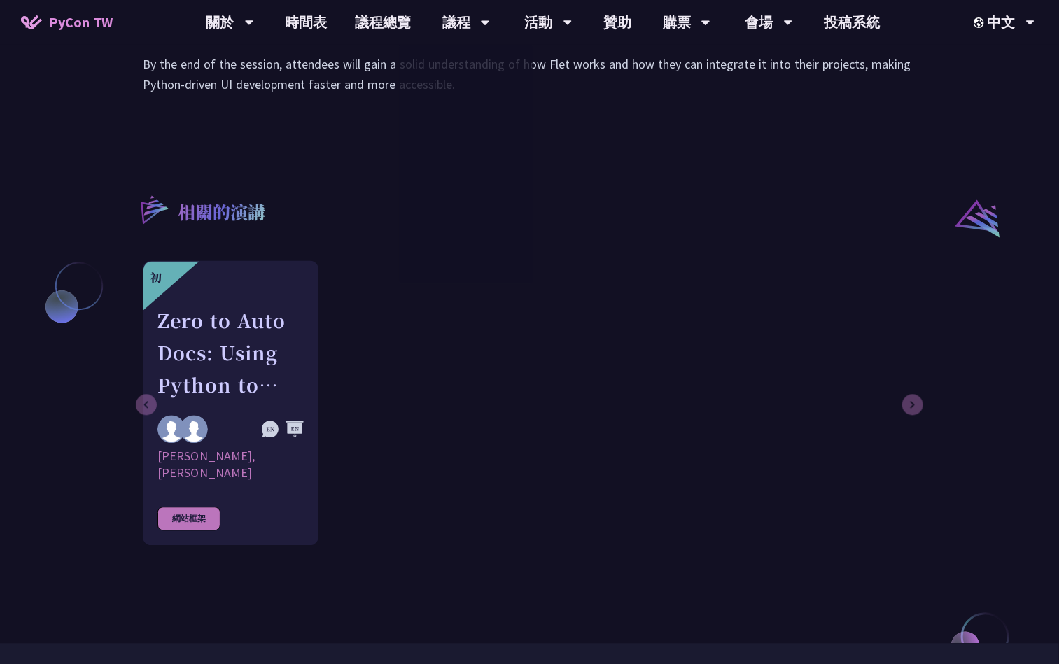
scroll to position [1050, 0]
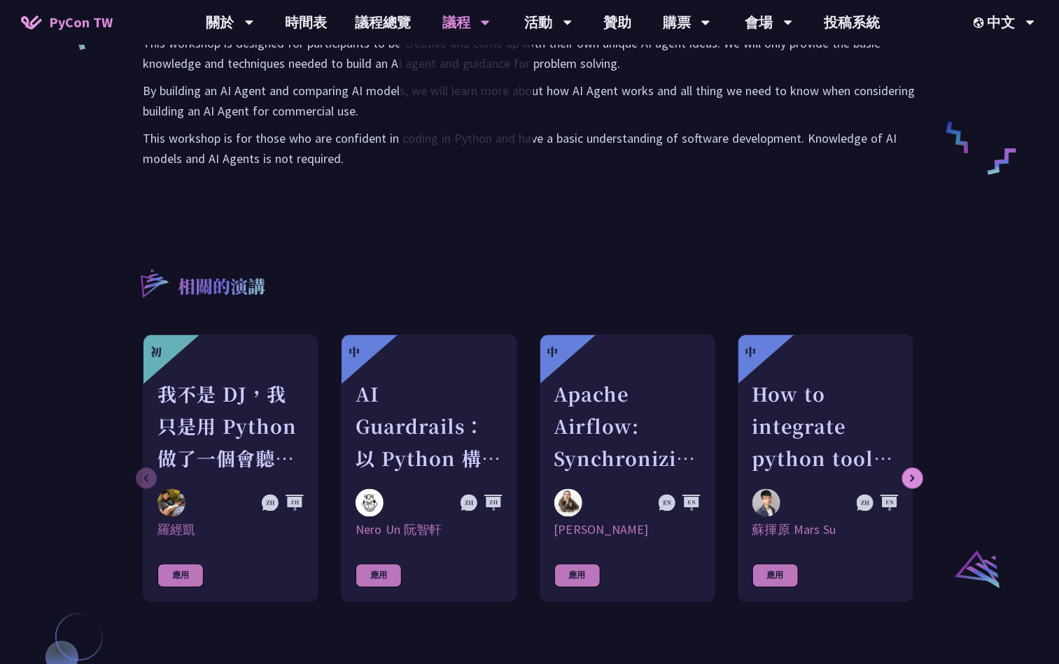
scroll to position [630, 0]
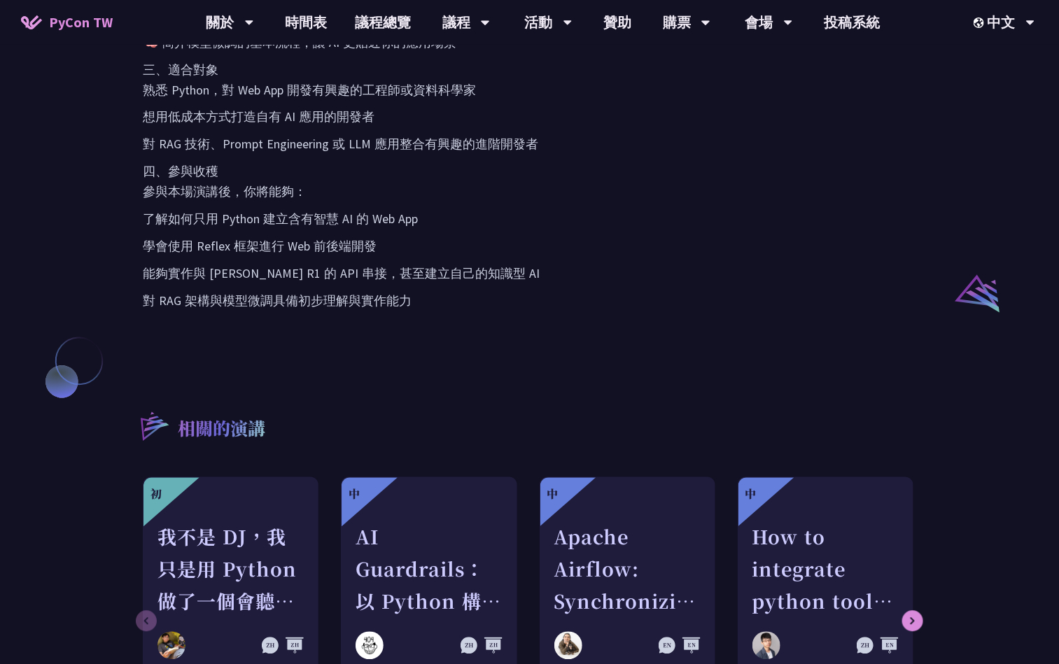
scroll to position [945, 0]
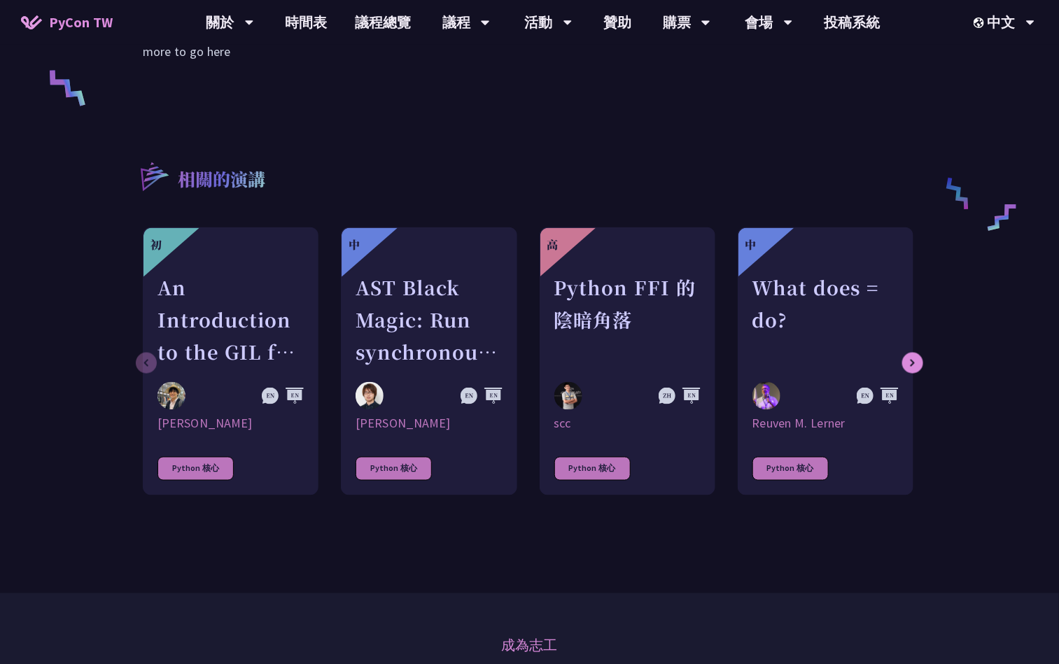
scroll to position [420, 0]
